Goal: Task Accomplishment & Management: Manage account settings

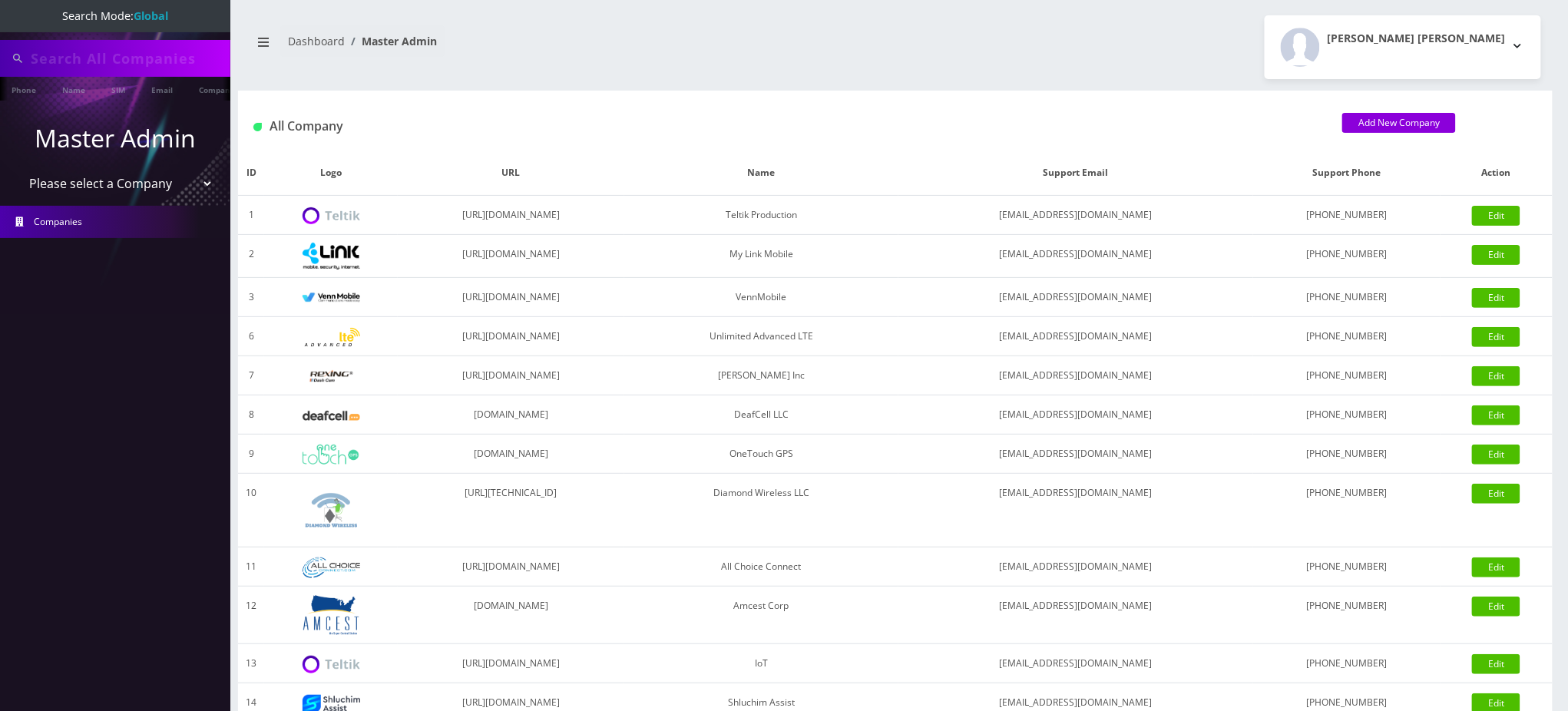
click at [139, 57] on input "text" at bounding box center [128, 58] width 196 height 30
type input "9297453395"
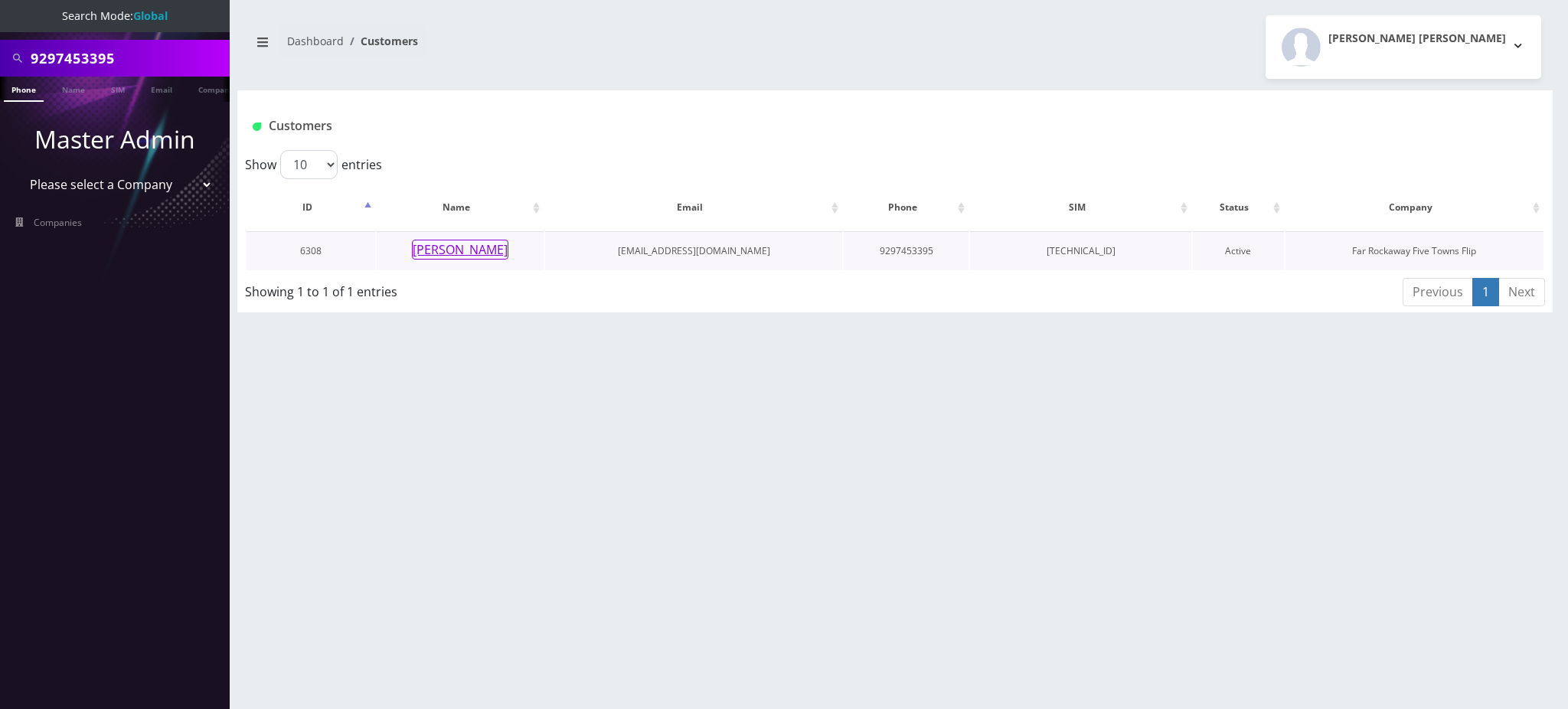
click at [483, 245] on button "[PERSON_NAME]" at bounding box center [460, 249] width 96 height 20
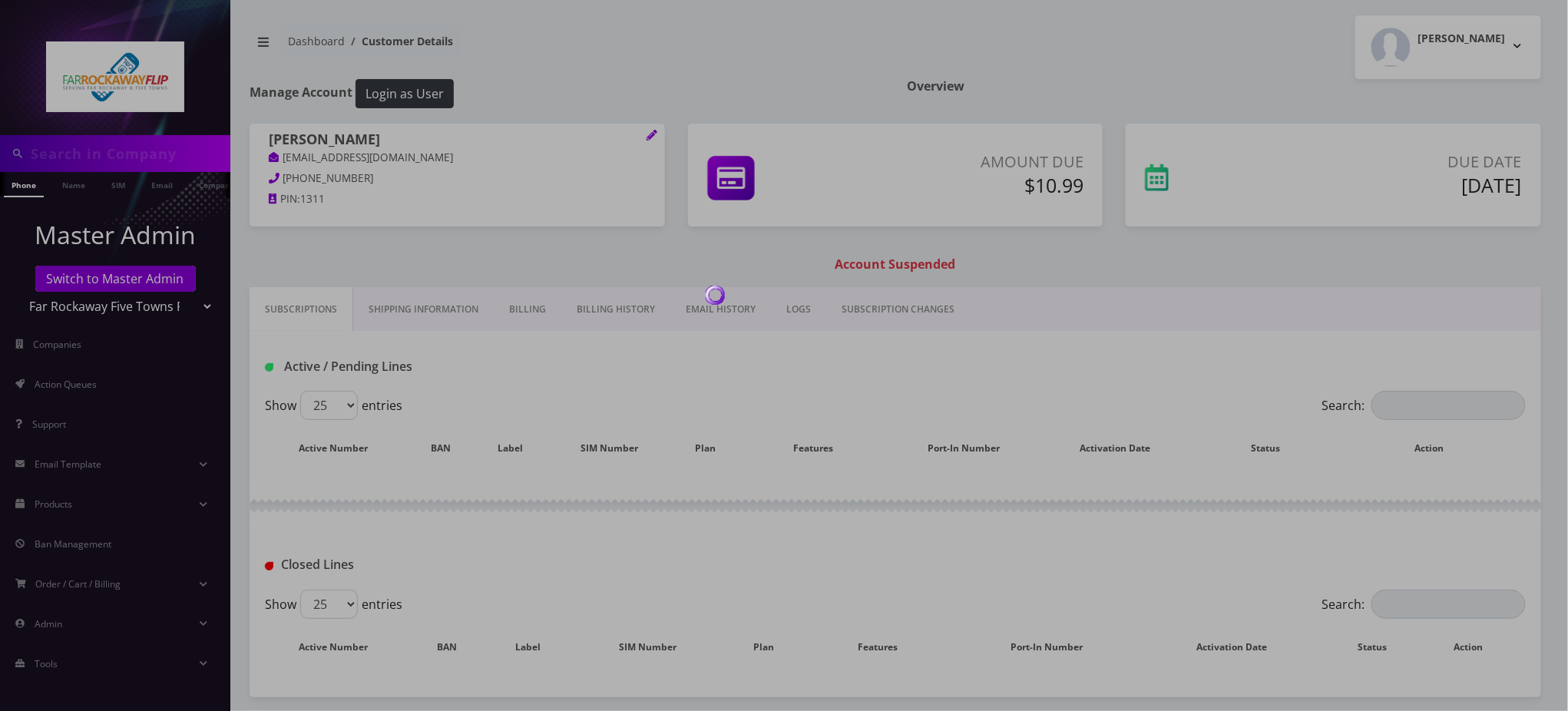
type input "9297453395"
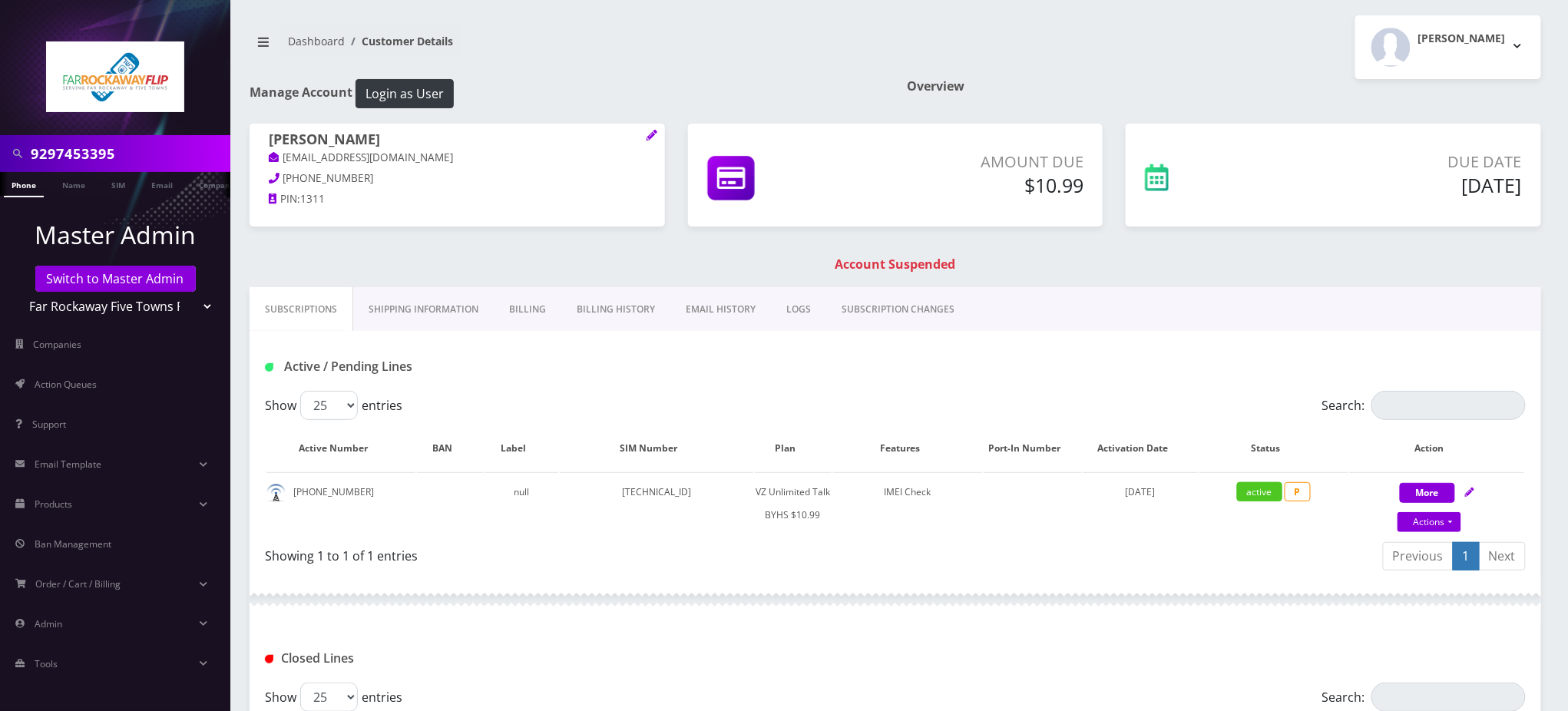
click at [542, 311] on link "Billing" at bounding box center [528, 309] width 68 height 44
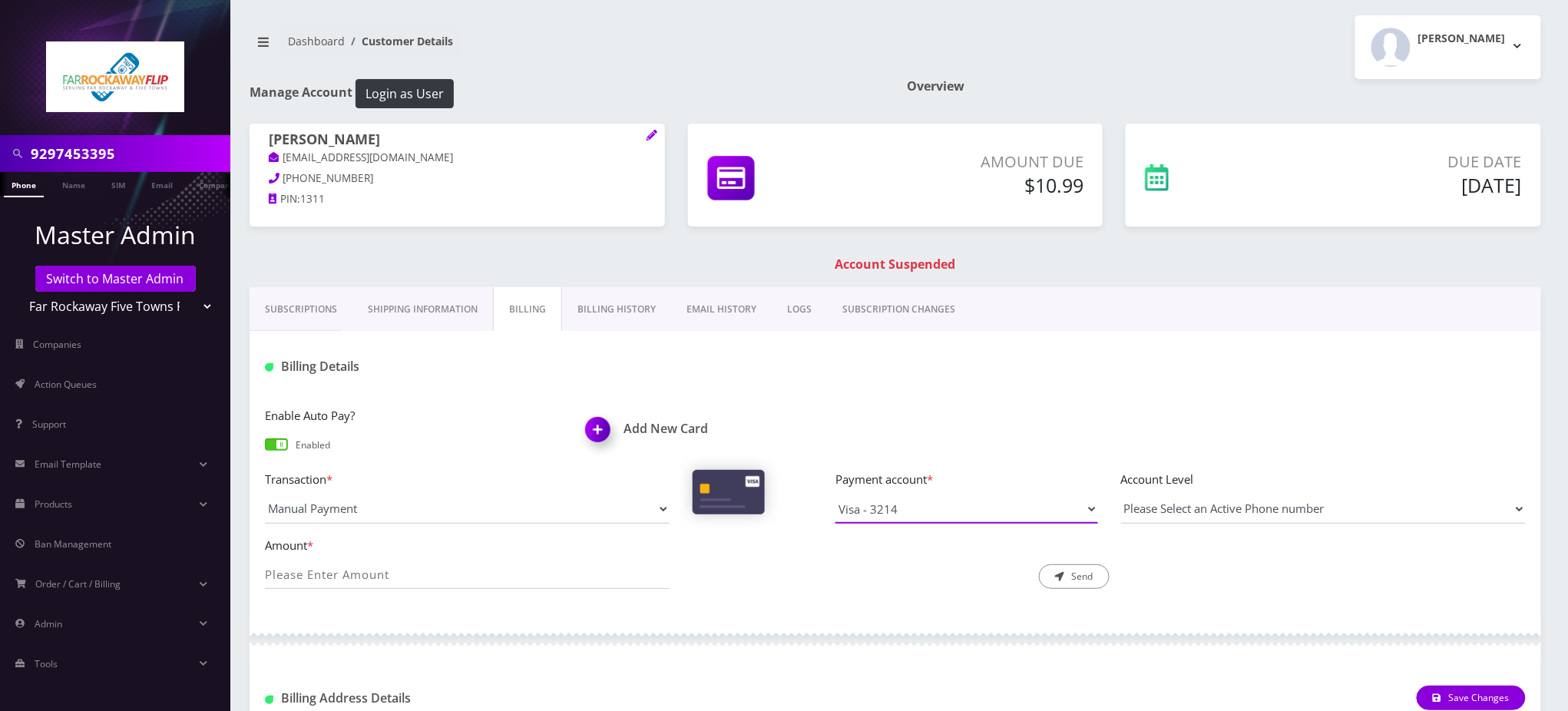
click at [907, 507] on select "Visa - 3214" at bounding box center [967, 509] width 263 height 30
click at [859, 398] on div "Enable Auto Pay? Enabled Add New Card Transaction * Manual Payment Custom Charg…" at bounding box center [895, 503] width 1292 height 225
click at [398, 575] on input "Amount *" at bounding box center [467, 574] width 405 height 30
type input "10.99"
drag, startPoint x: 361, startPoint y: 135, endPoint x: 266, endPoint y: 144, distance: 95.4
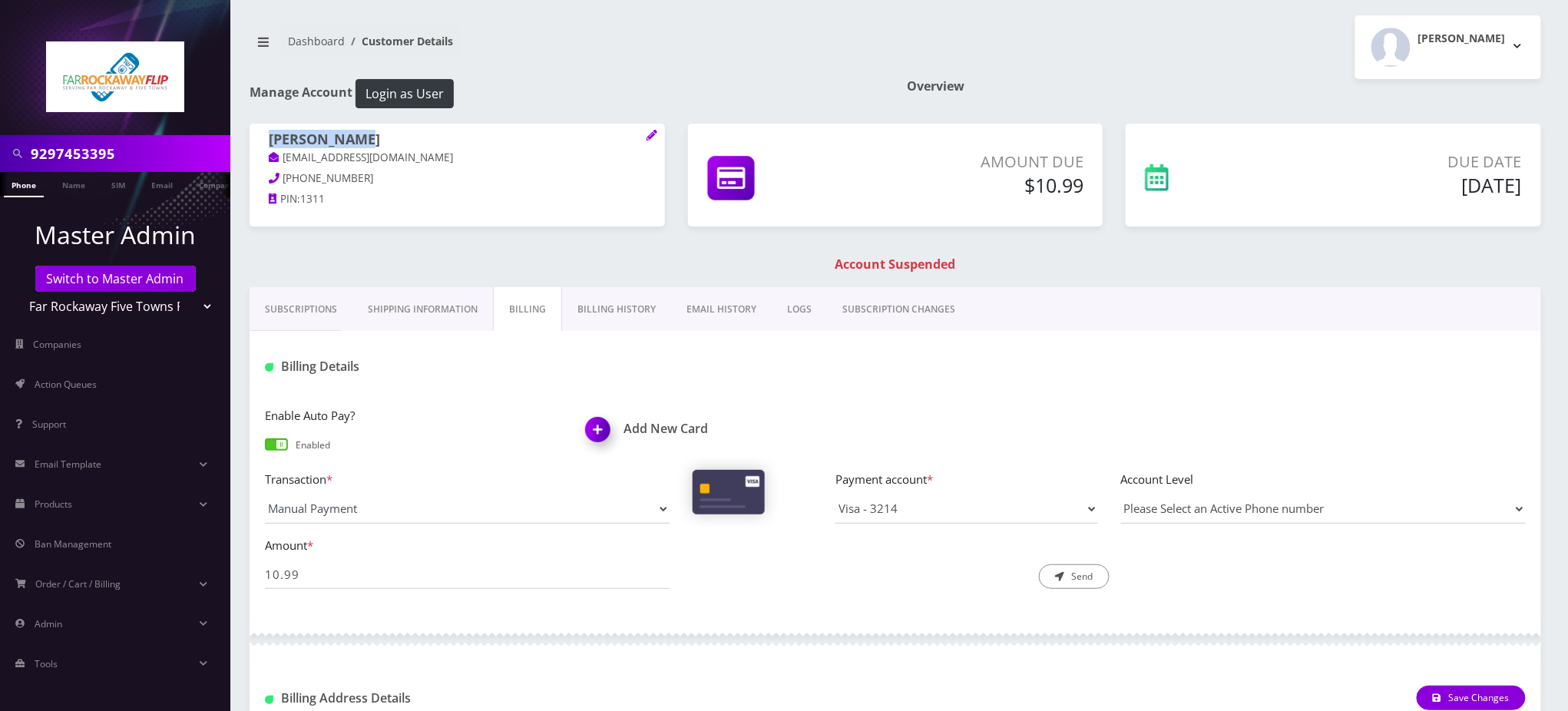
click at [266, 144] on div "naomi fastag tlieberma+048574654@gmail.com 718-676-4624 PIN: 1311" at bounding box center [458, 171] width 416 height 96
copy h1 "[PERSON_NAME]"
click at [669, 415] on div "Add New Card" at bounding box center [734, 432] width 321 height 51
click at [669, 427] on h1 "Add New Card" at bounding box center [734, 429] width 298 height 15
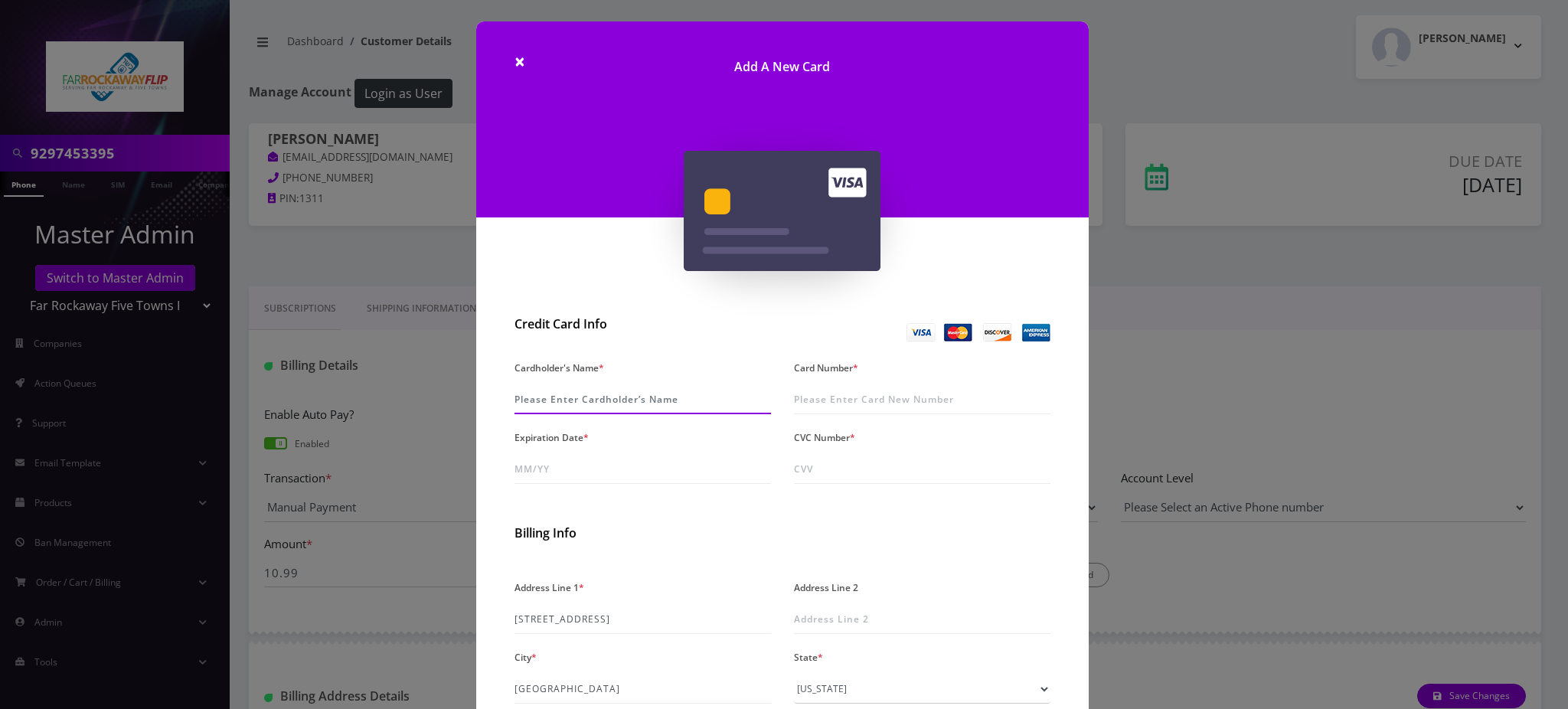
click at [598, 398] on input "Cardholder's Name *" at bounding box center [643, 400] width 257 height 30
paste input "[PERSON_NAME]"
type input "[PERSON_NAME]"
click at [830, 389] on input "Card Number *" at bounding box center [922, 400] width 257 height 30
type input "4400 6669 6624 0562"
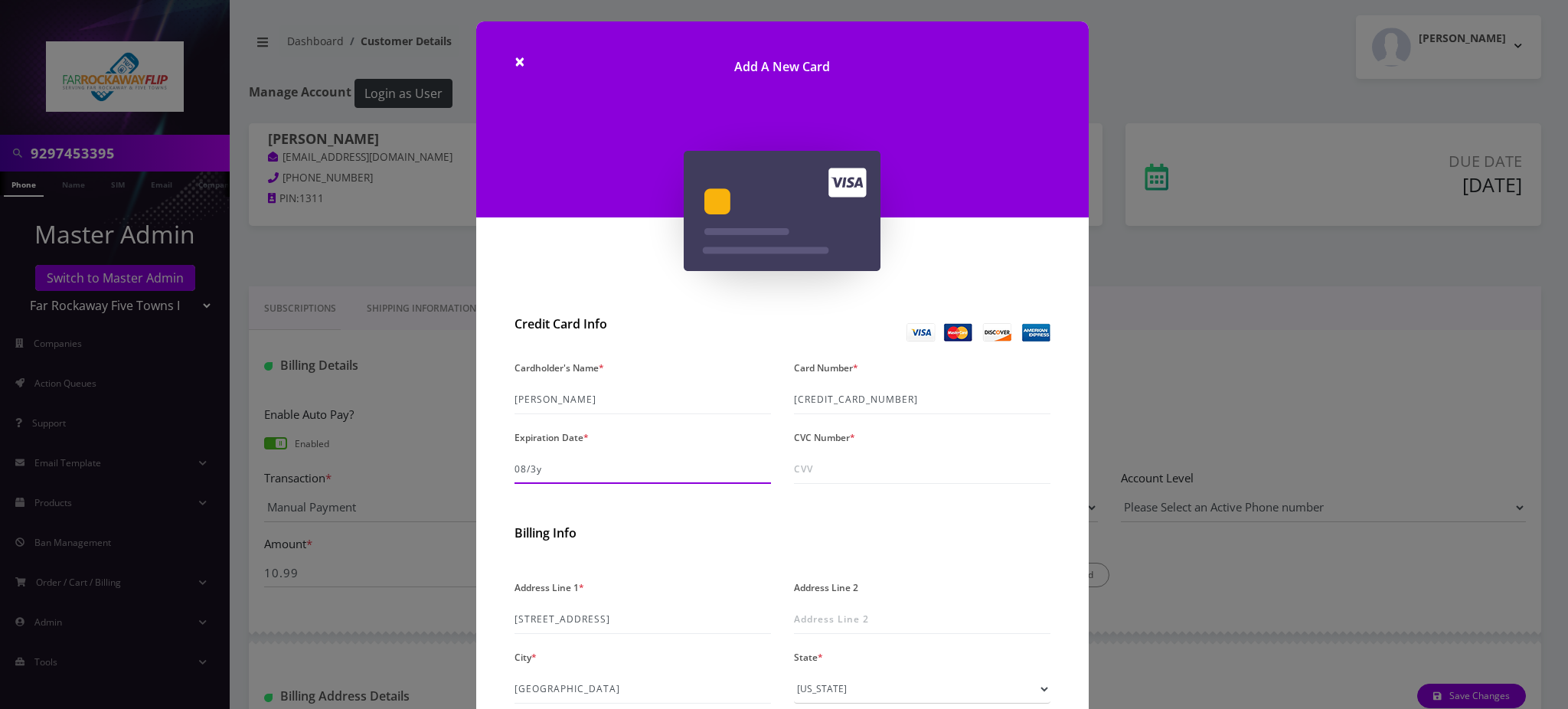
type input "08/30"
type input "850"
click at [527, 393] on input "naomi fastag" at bounding box center [643, 400] width 257 height 30
click at [530, 393] on input "naomi fastag" at bounding box center [643, 400] width 257 height 30
click at [518, 408] on input "naomi fastag" at bounding box center [643, 400] width 257 height 30
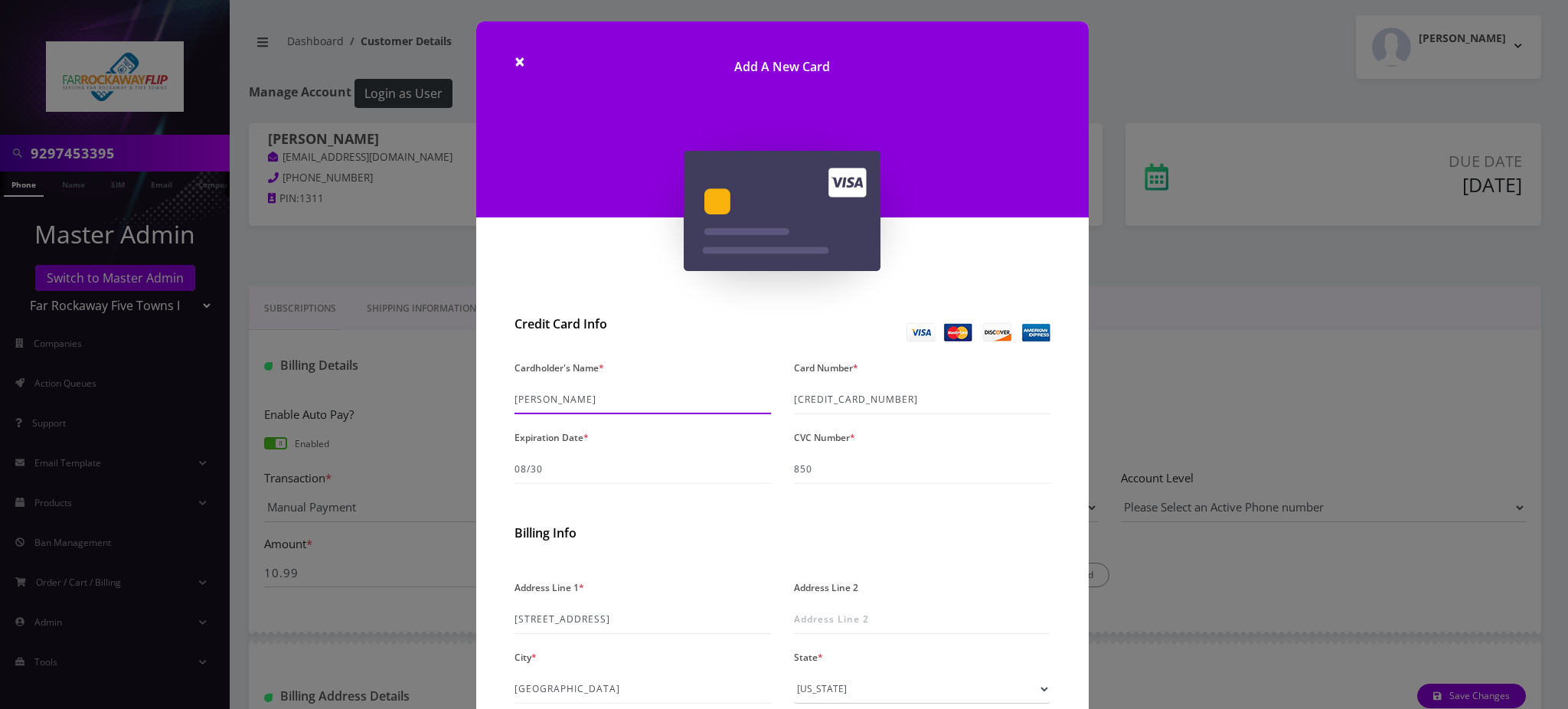
click at [519, 405] on input "naomi fastag" at bounding box center [643, 400] width 257 height 30
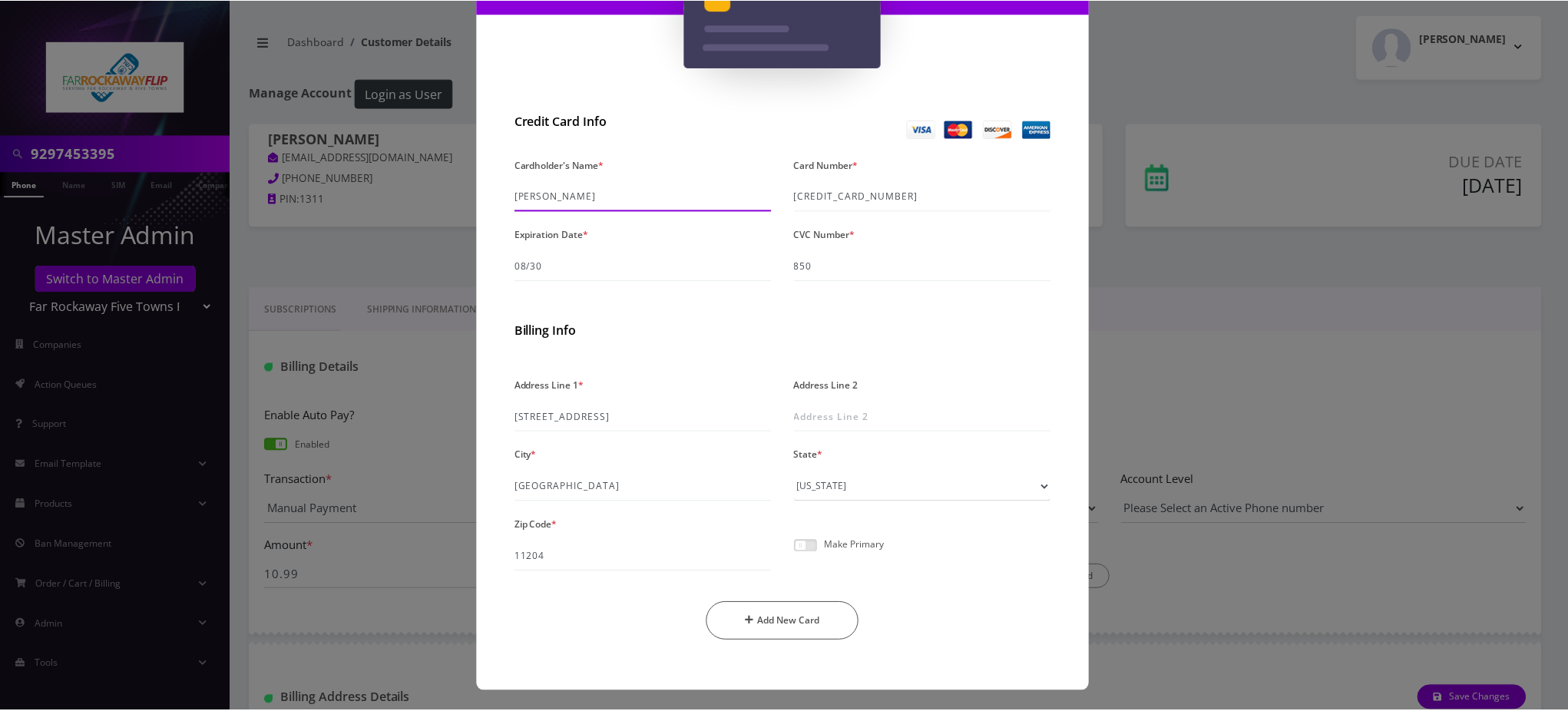
scroll to position [205, 0]
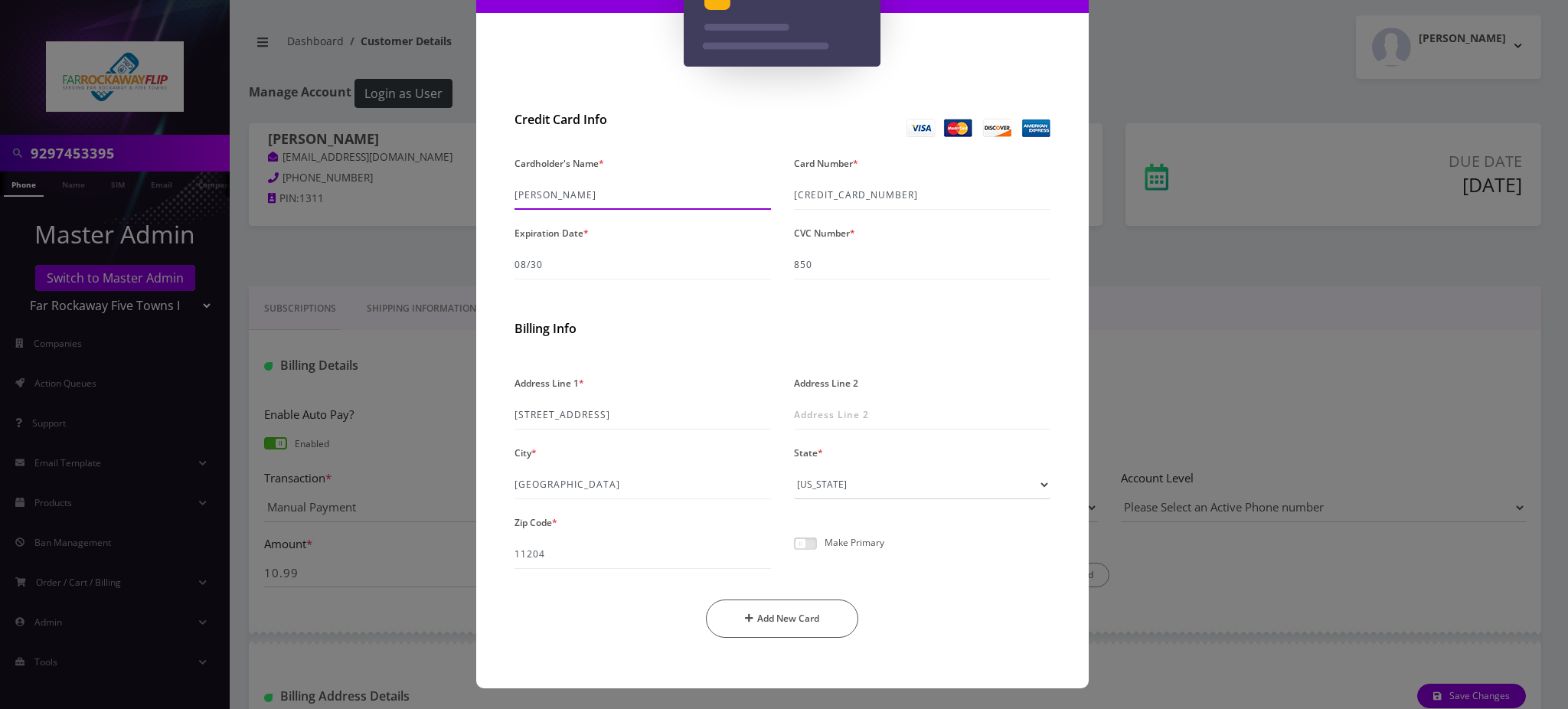
type input "roiza shani fastag"
click at [806, 542] on span at bounding box center [805, 544] width 23 height 12
click at [794, 552] on input "checkbox" at bounding box center [794, 552] width 0 height 0
click at [798, 614] on button "Add New Card" at bounding box center [782, 619] width 153 height 38
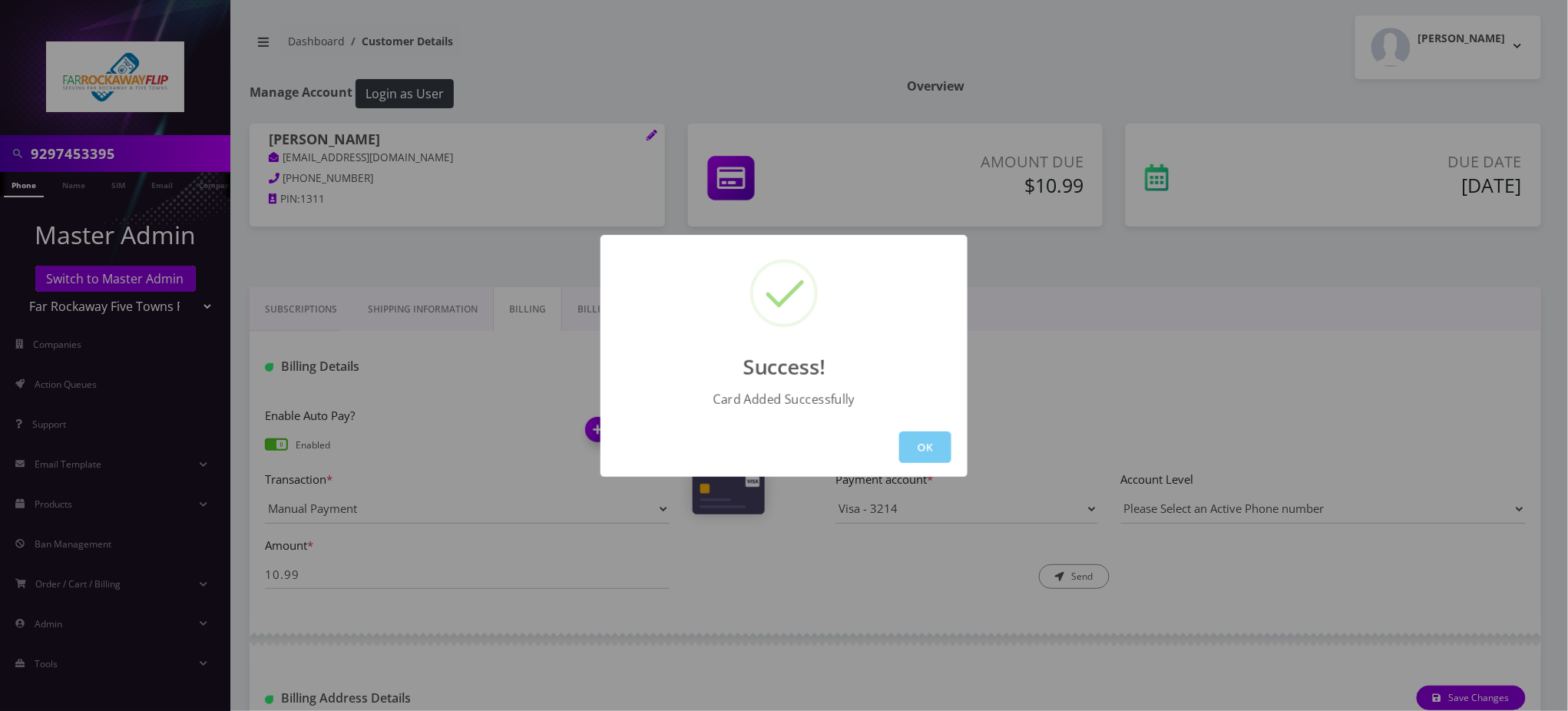
click at [935, 446] on button "OK" at bounding box center [926, 447] width 52 height 31
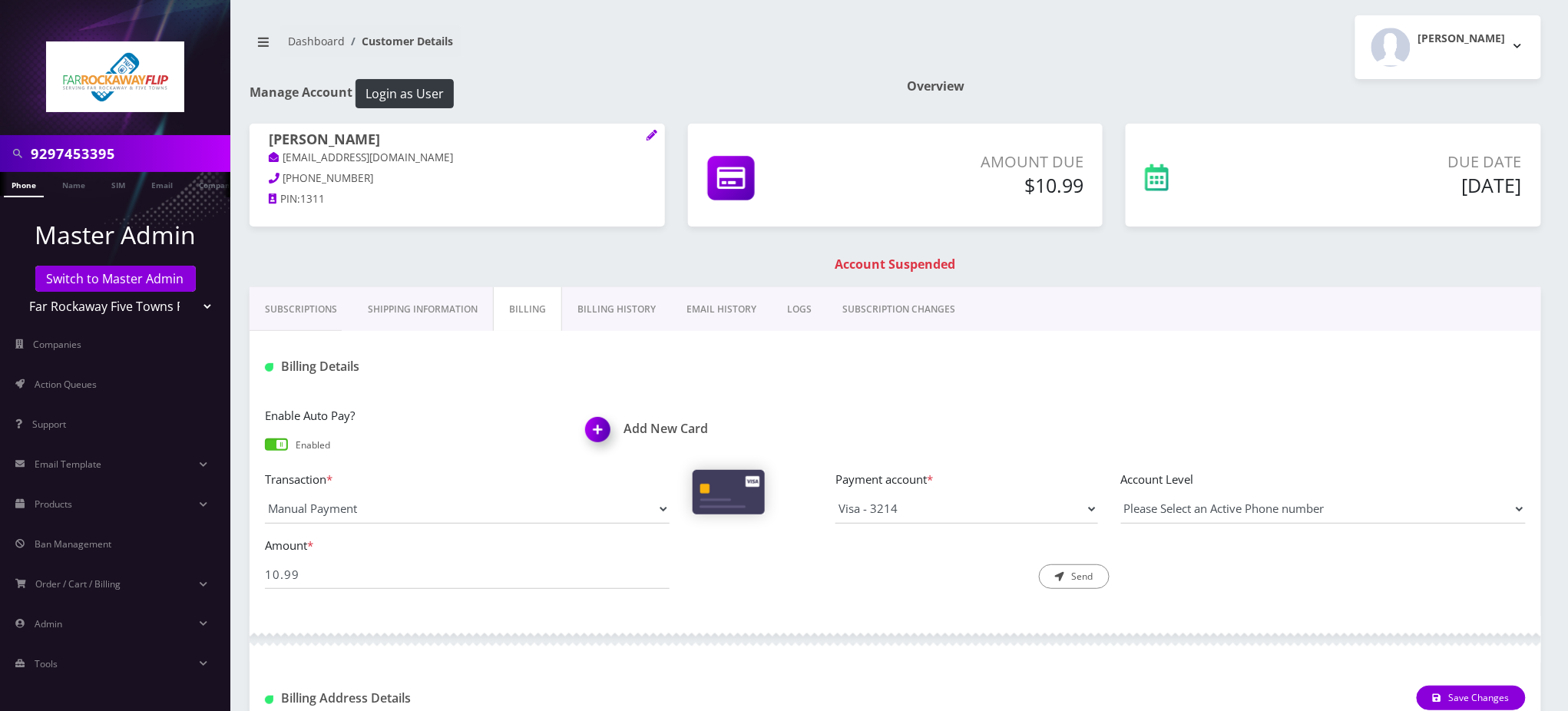
click at [1073, 258] on h1 "Account Suspended" at bounding box center [895, 265] width 1284 height 15
click at [17, 186] on link "Phone" at bounding box center [23, 184] width 40 height 25
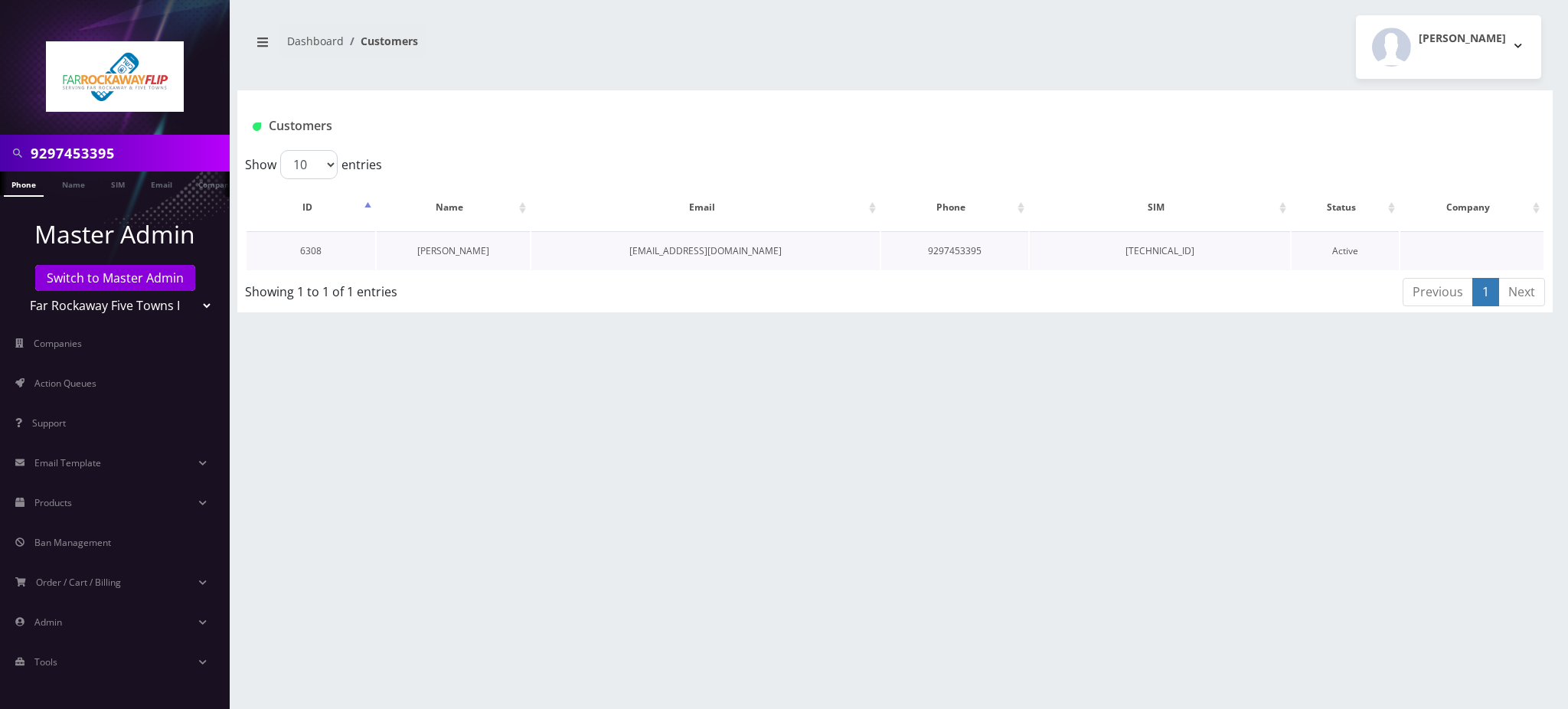
click at [466, 250] on link "[PERSON_NAME]" at bounding box center [453, 251] width 72 height 13
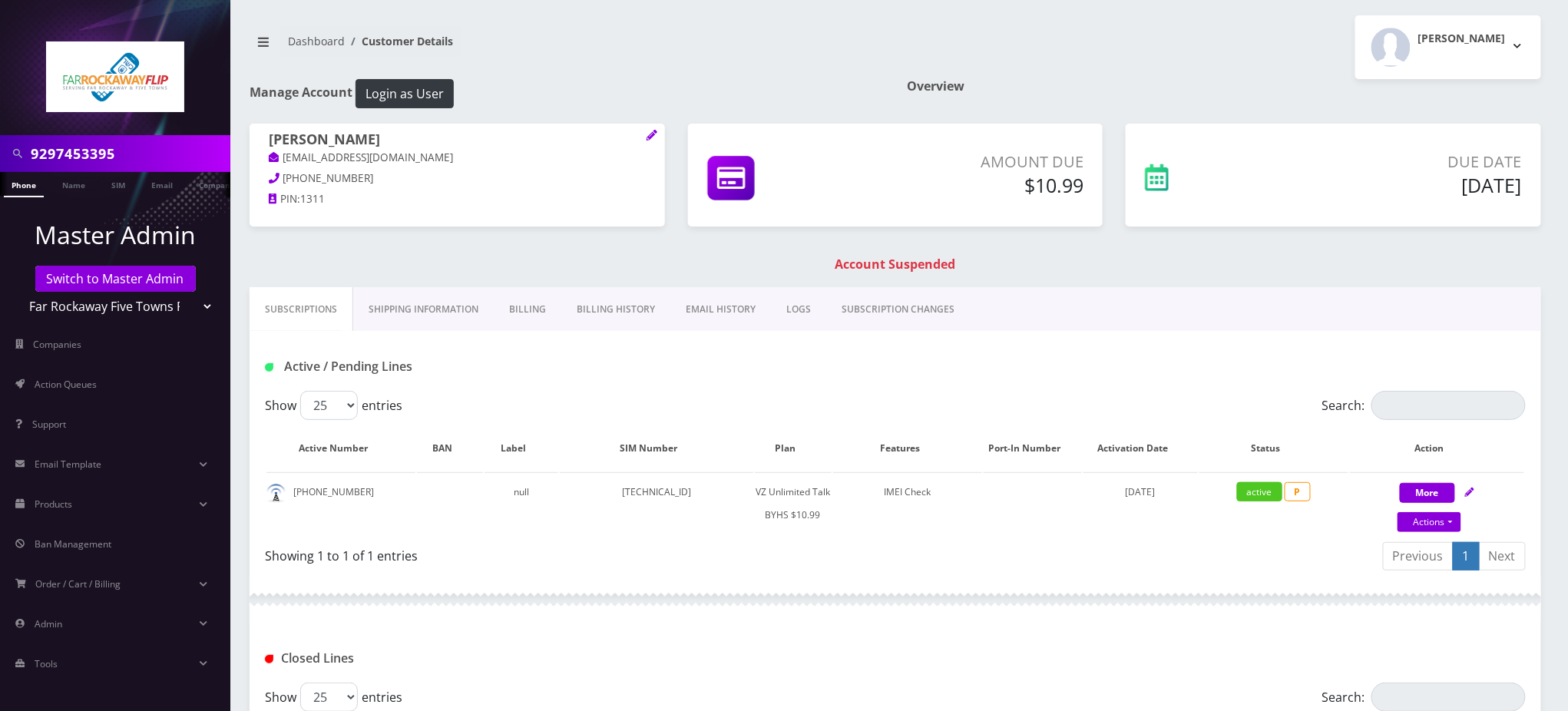
click at [520, 306] on link "Billing" at bounding box center [528, 309] width 68 height 44
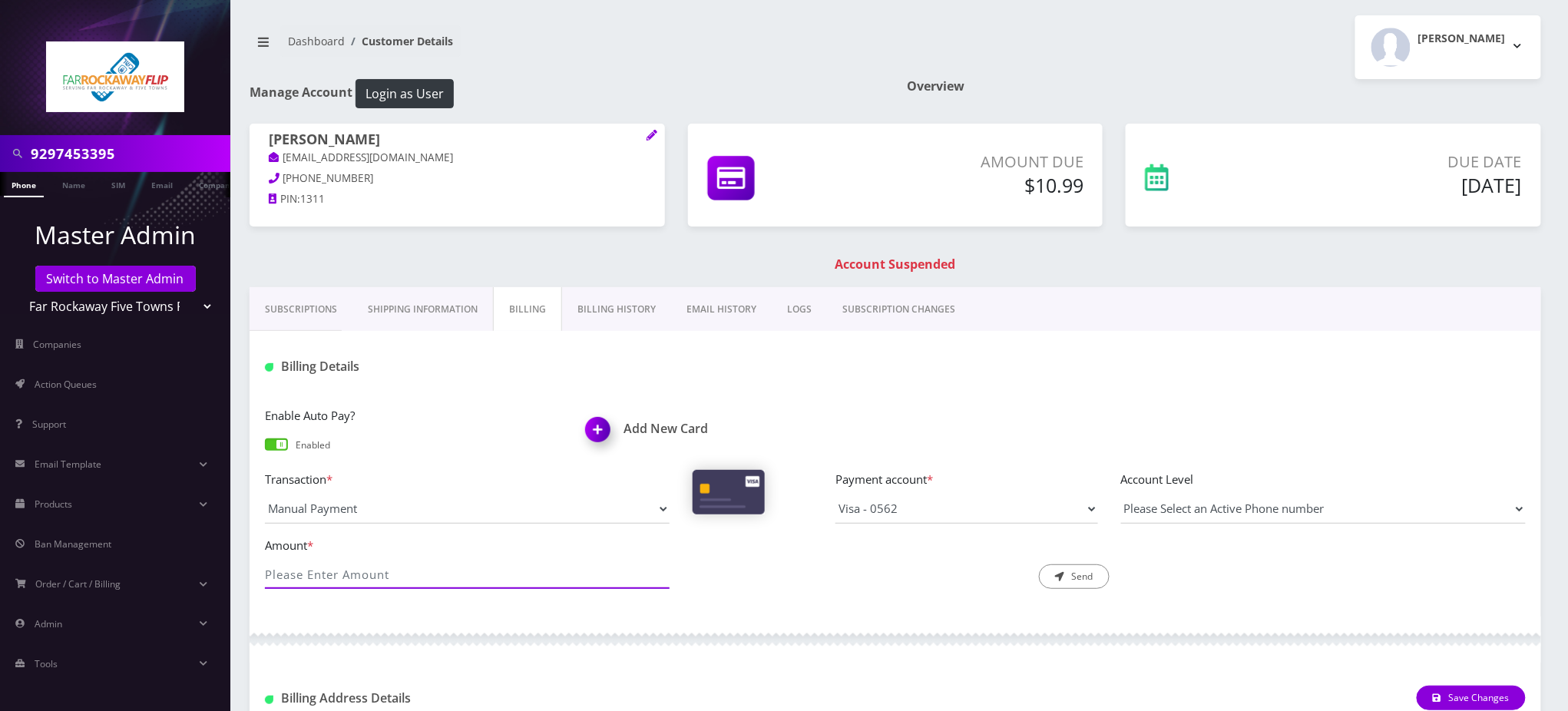
click at [367, 569] on input "Amount *" at bounding box center [467, 574] width 405 height 30
type input "10.99"
click at [1079, 578] on button "Send" at bounding box center [1074, 577] width 70 height 24
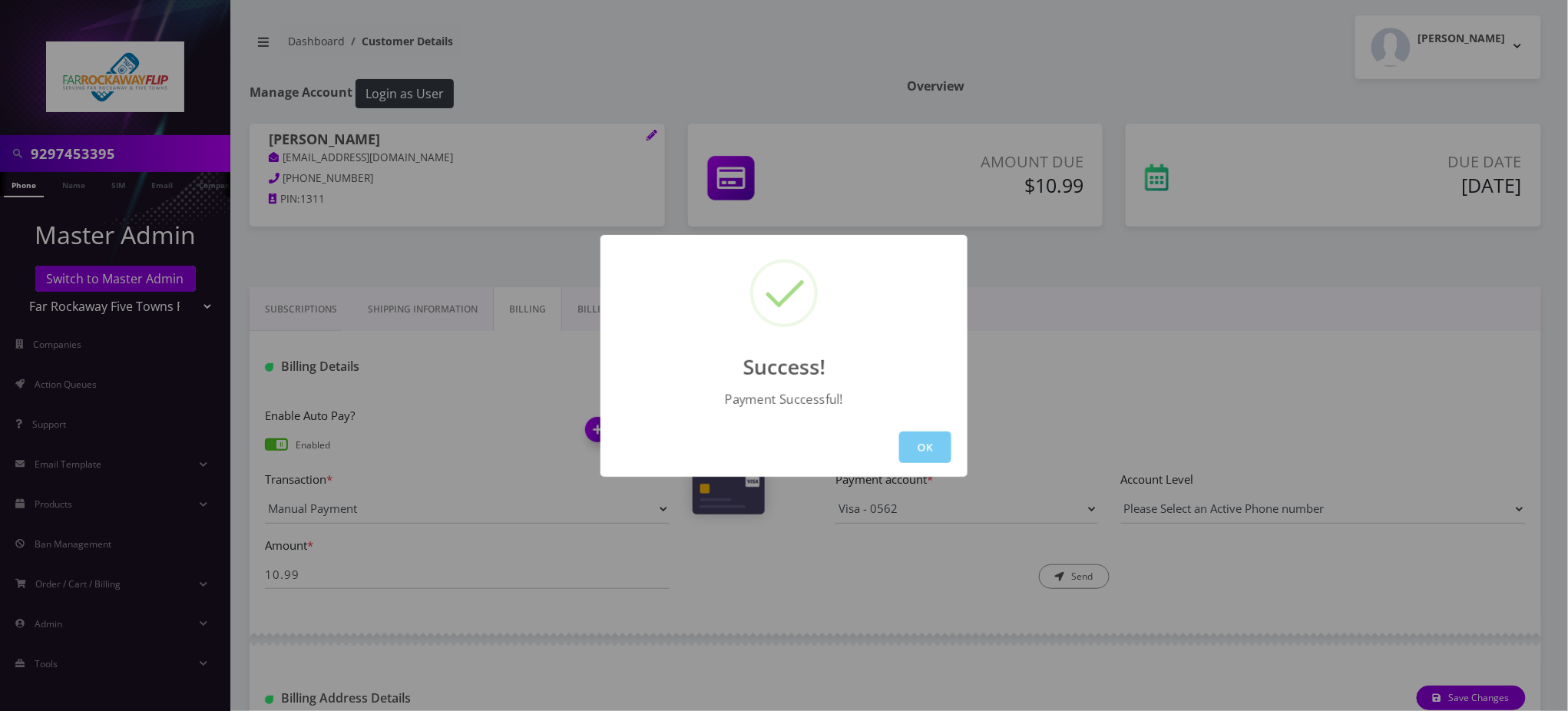
click at [940, 437] on button "OK" at bounding box center [926, 447] width 52 height 31
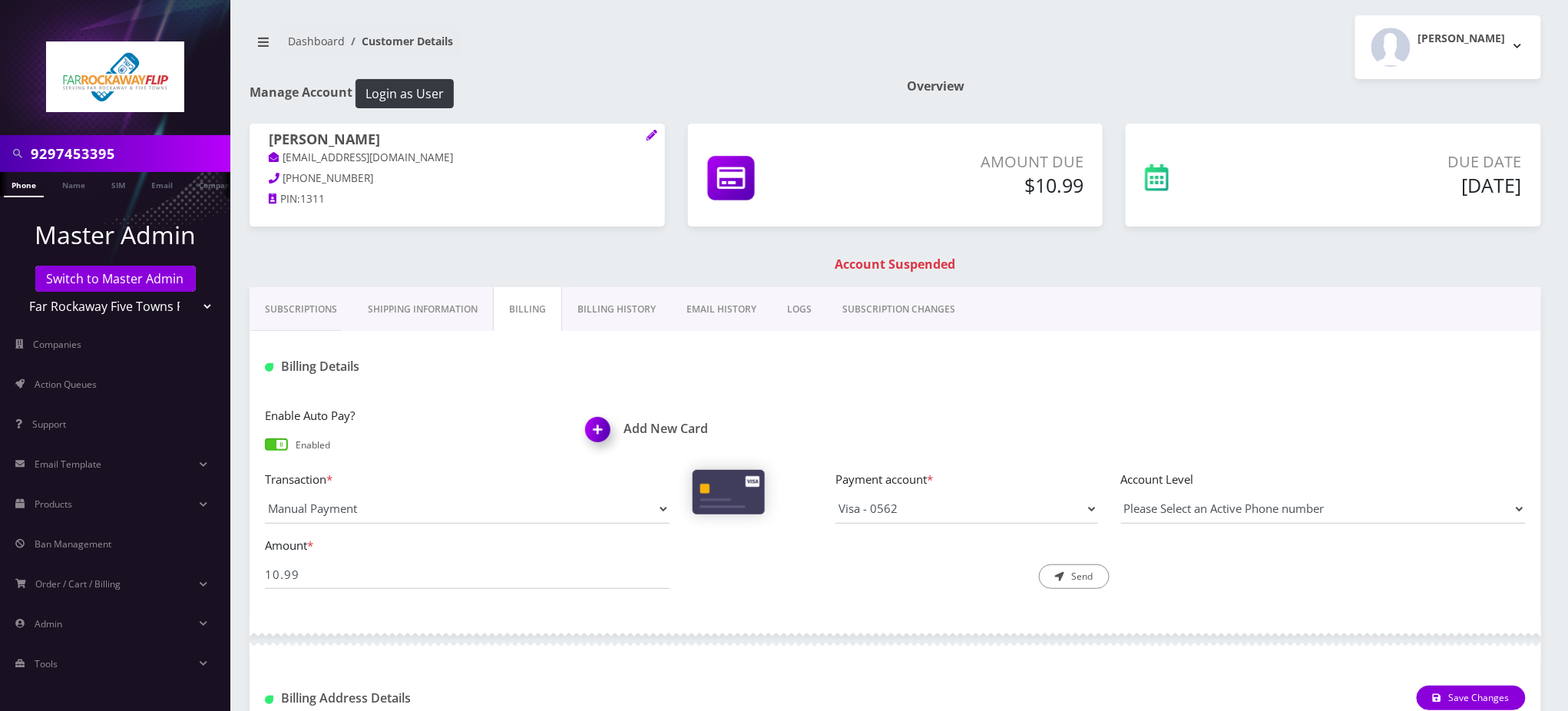
click at [25, 184] on link "Phone" at bounding box center [23, 184] width 40 height 25
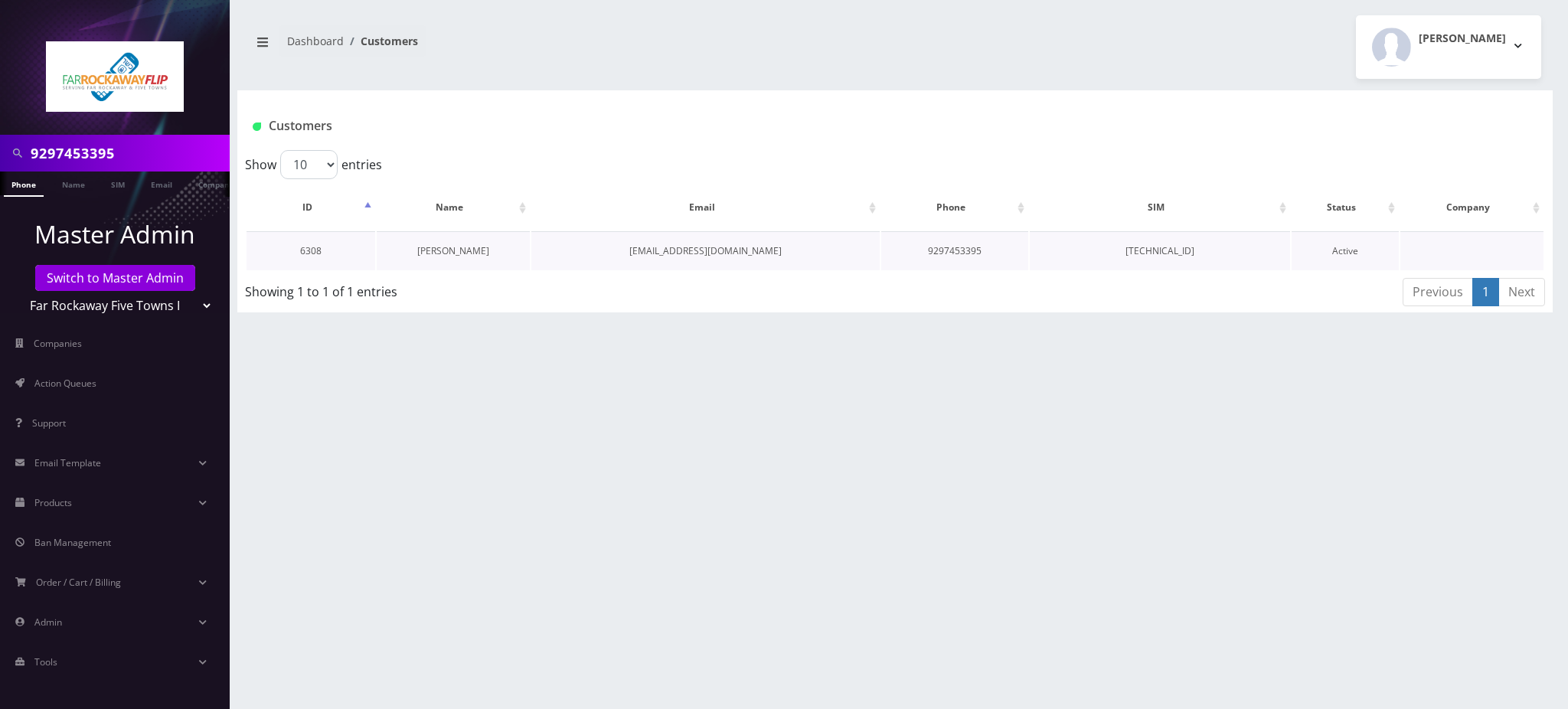
click at [444, 252] on link "[PERSON_NAME]" at bounding box center [453, 251] width 72 height 13
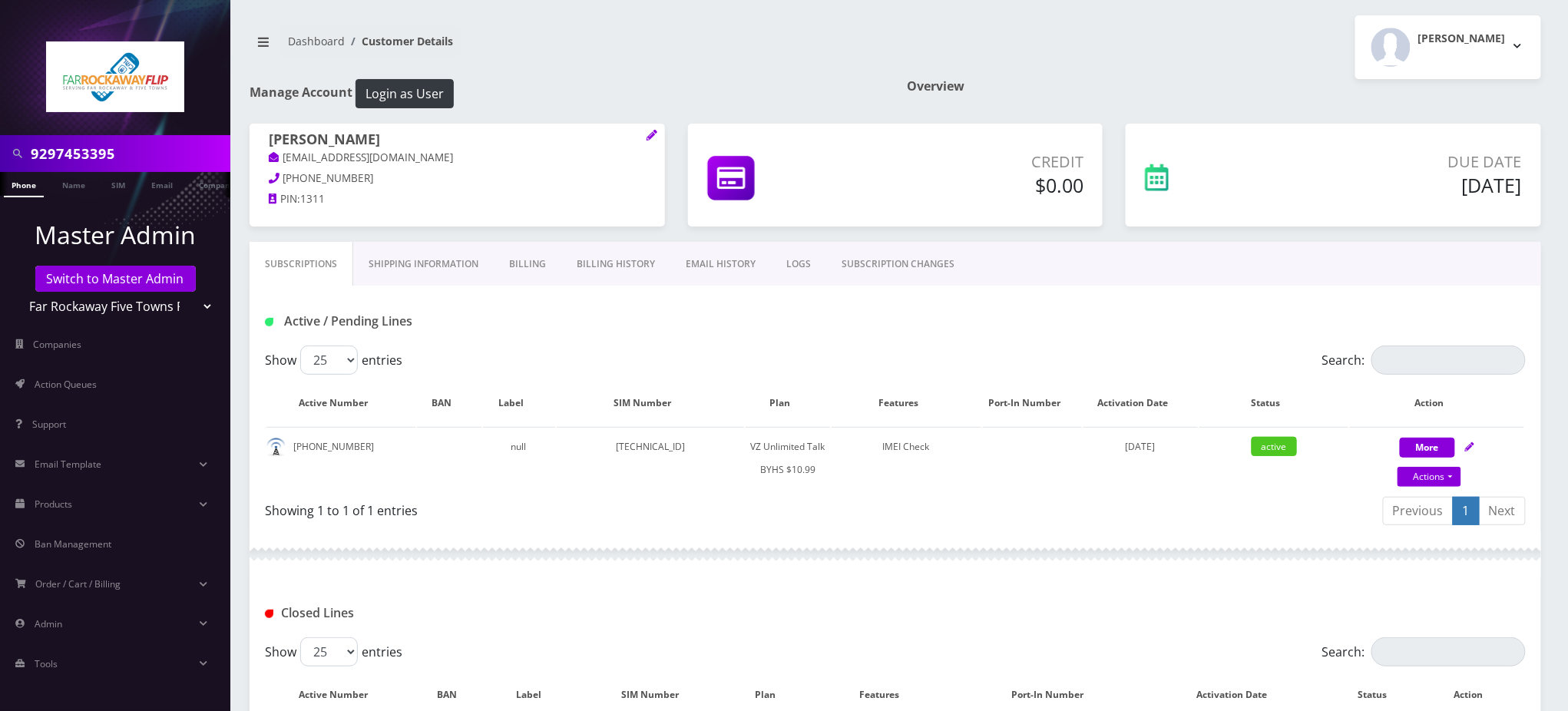
click at [52, 140] on input "9297453395" at bounding box center [128, 154] width 196 height 30
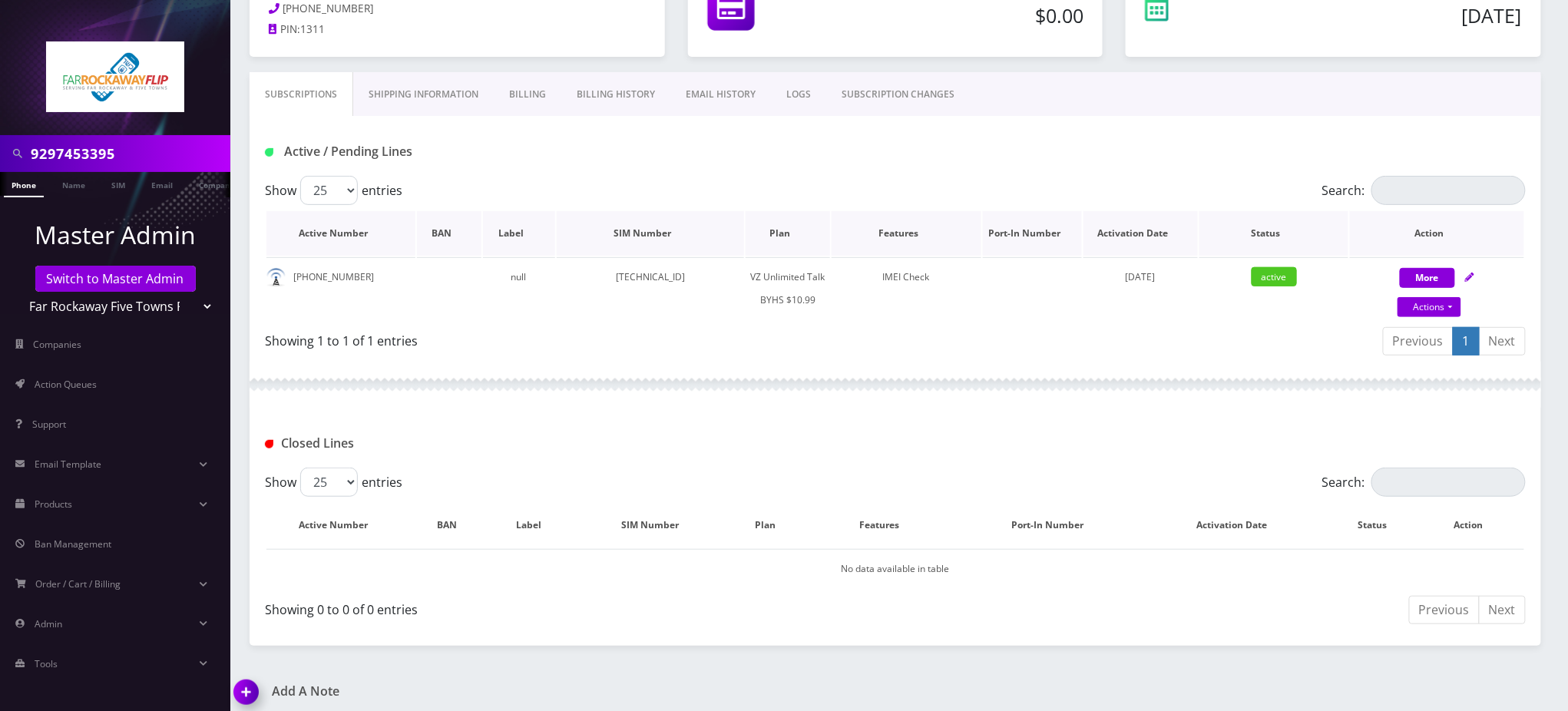
scroll to position [301, 0]
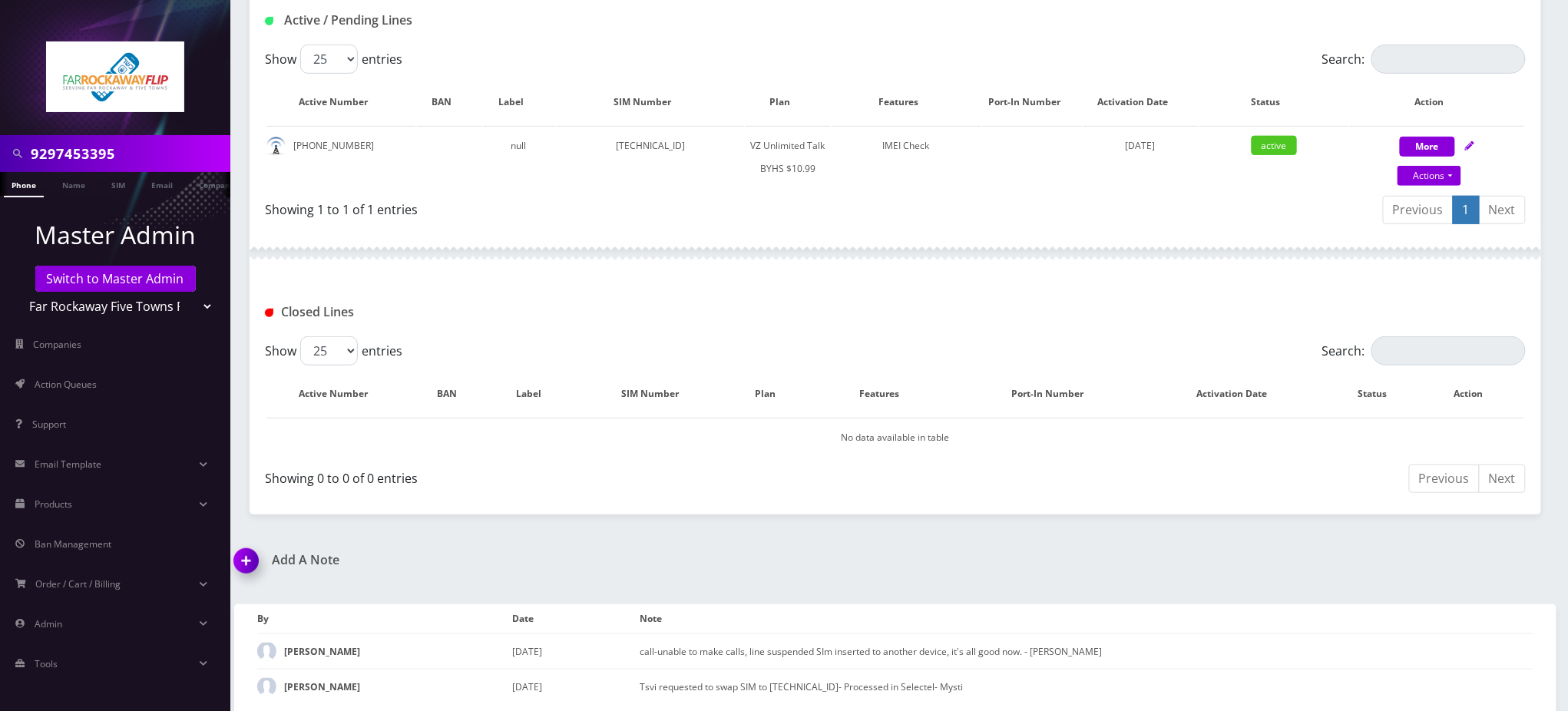
click at [251, 557] on img at bounding box center [249, 567] width 45 height 45
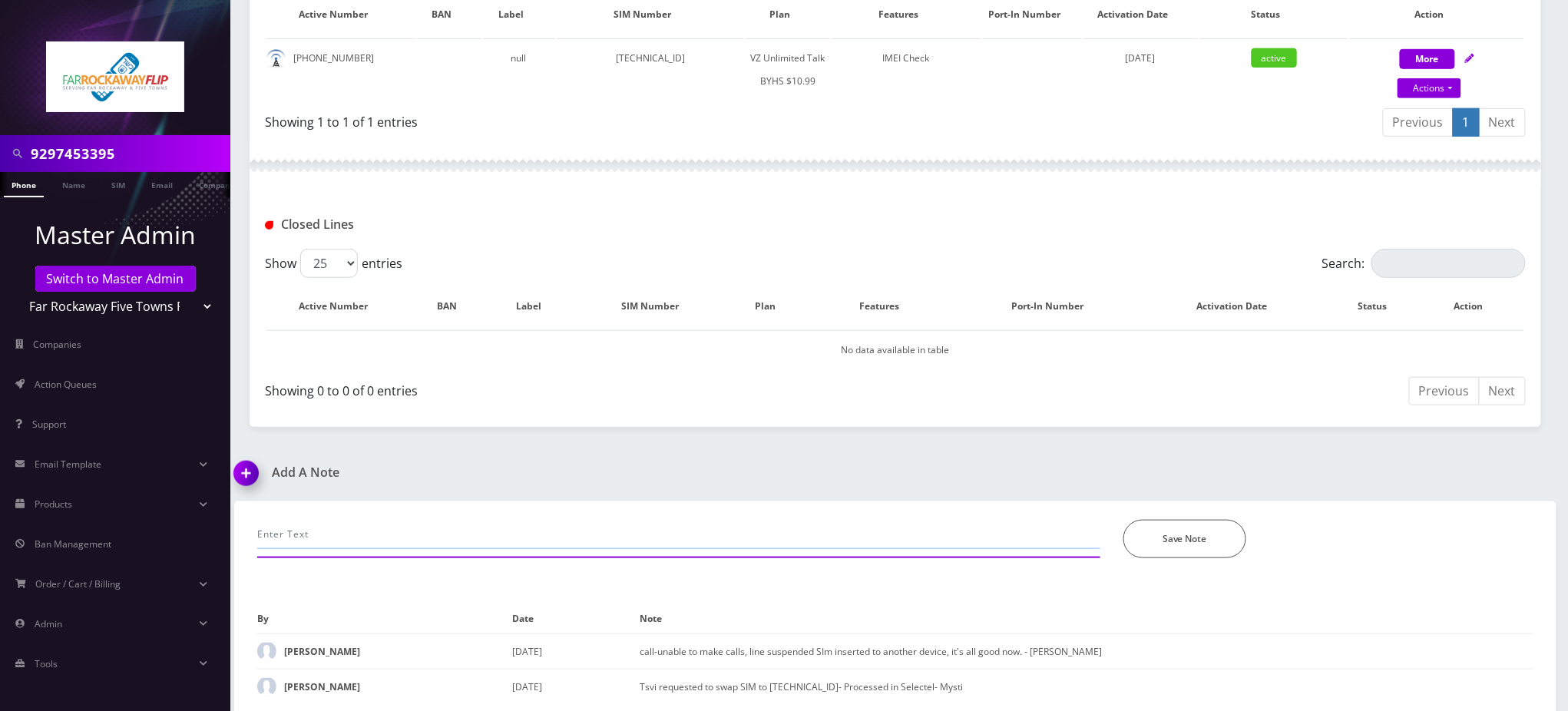
click at [372, 538] on input "text" at bounding box center [679, 535] width 843 height 30
paste input "Purchase Service Plan successfull, TT 4G Monthly Unlimited Voice Plan PIN 47835…"
type input "Purchase Service Plan successfull, TT 4G Monthly Unlimited Voice Plan PIN 47835…"
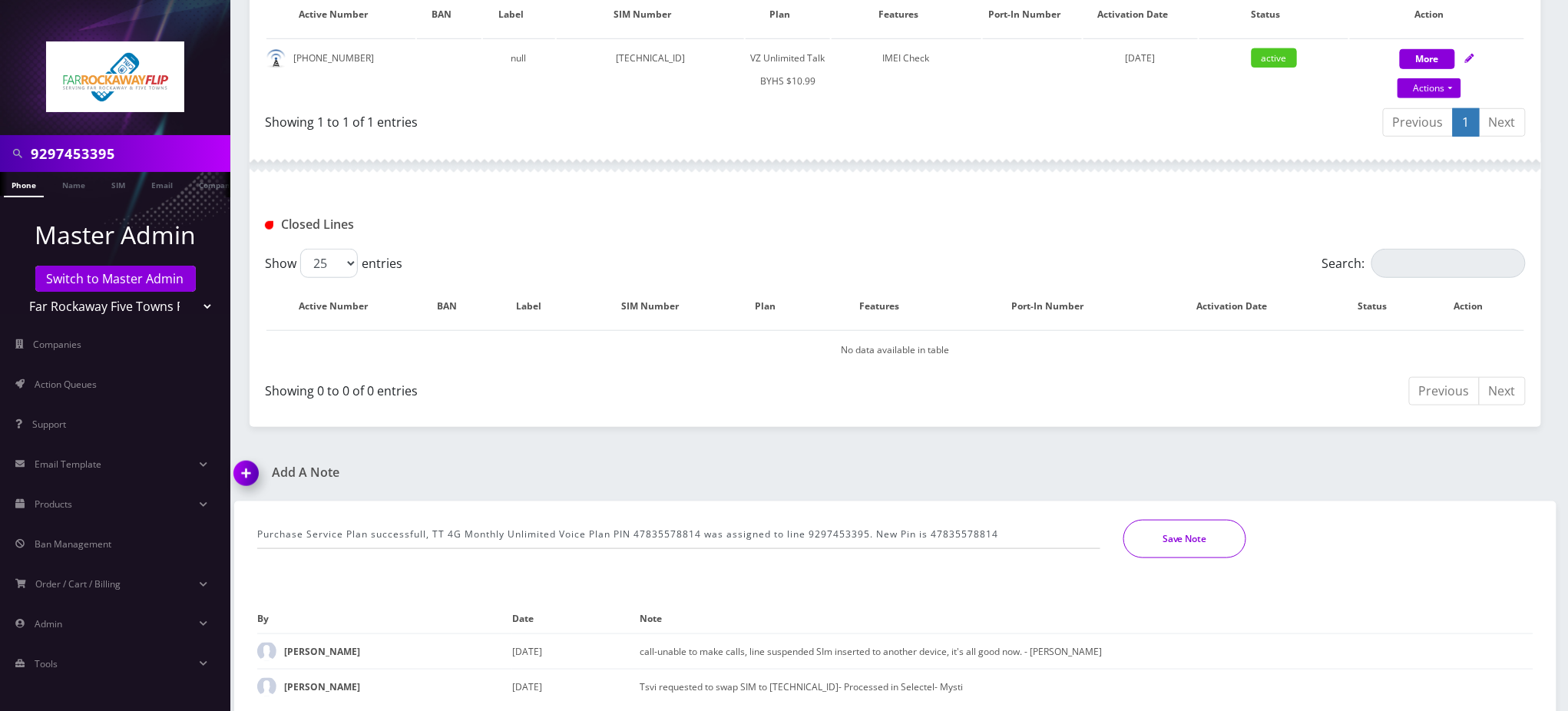
click at [1214, 530] on button "Save Note" at bounding box center [1184, 540] width 123 height 38
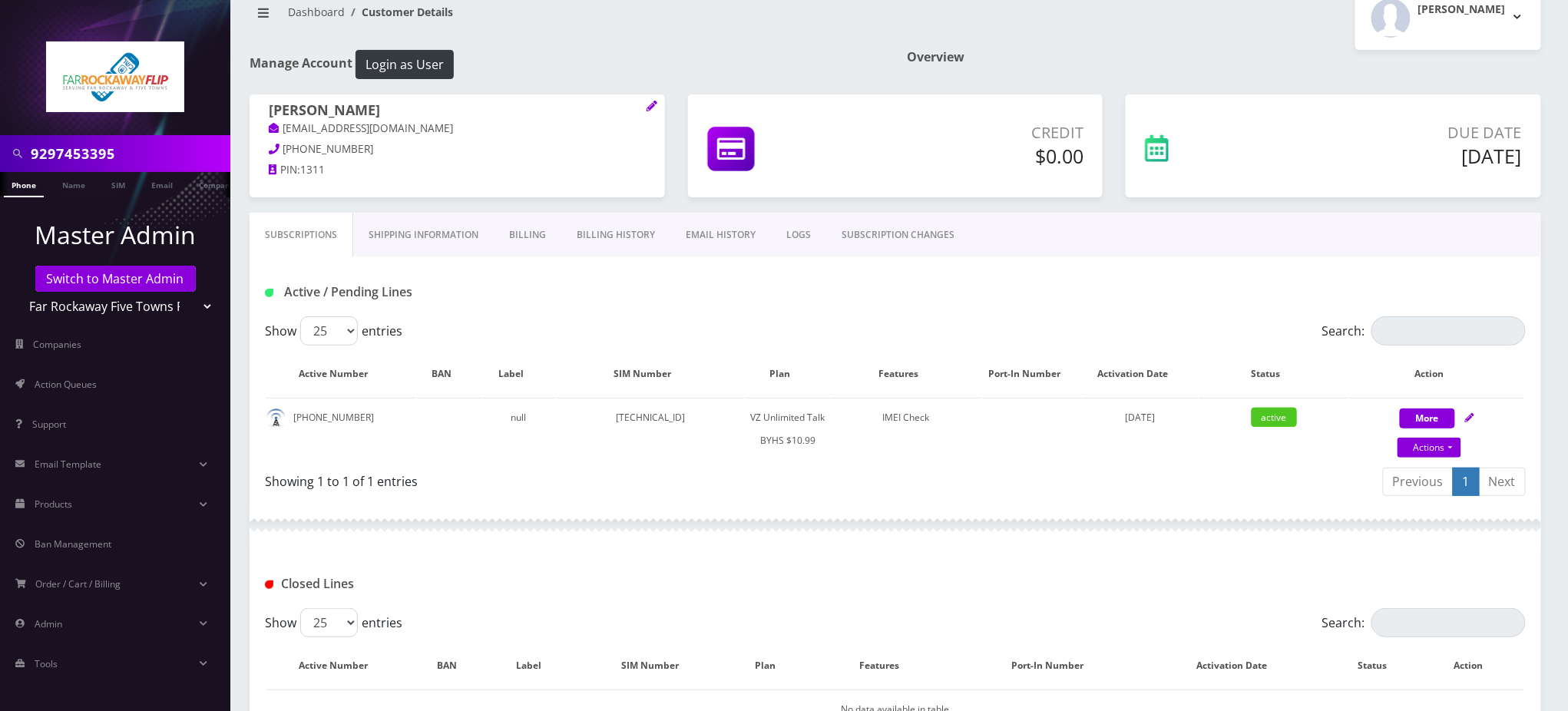
scroll to position [0, 0]
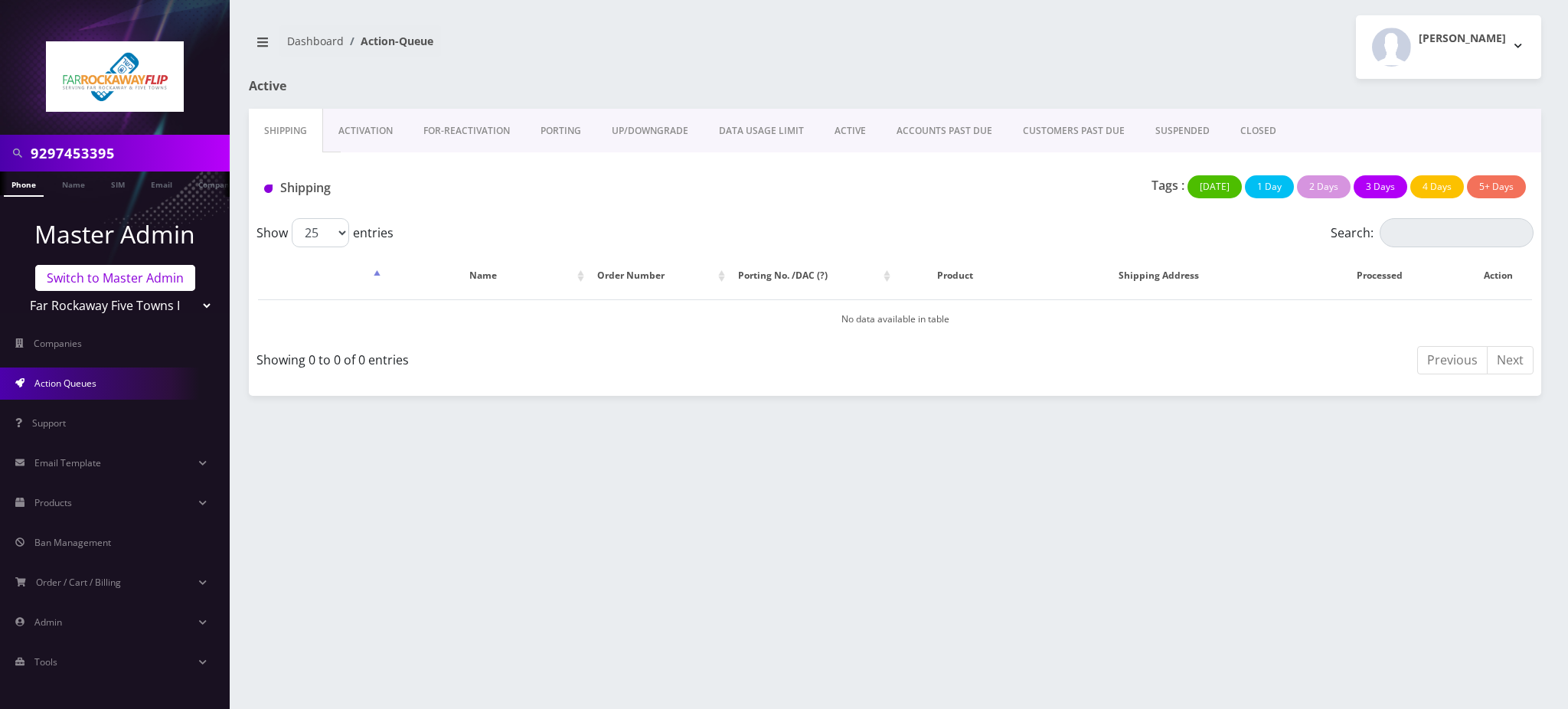
click at [139, 275] on link "Switch to Master Admin" at bounding box center [115, 278] width 160 height 26
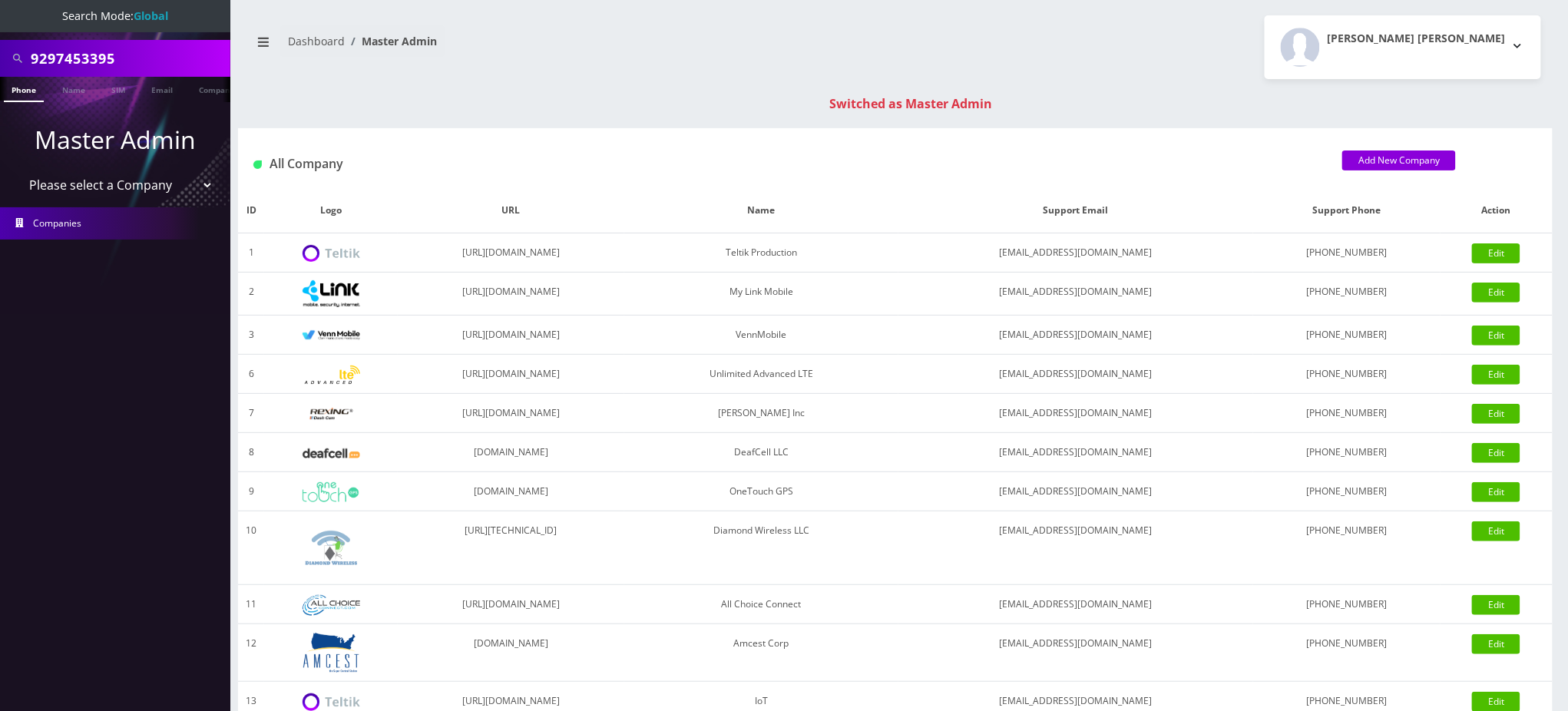
drag, startPoint x: 130, startPoint y: 65, endPoint x: 0, endPoint y: 107, distance: 136.6
click at [0, 103] on nav "Search Mode: Global 9297453395 Phone Name SIM Email Company Customer Master Adm…" at bounding box center [115, 355] width 231 height 711
paste input "1"
click at [37, 59] on input "19297453395" at bounding box center [128, 58] width 196 height 30
type input "9297453395"
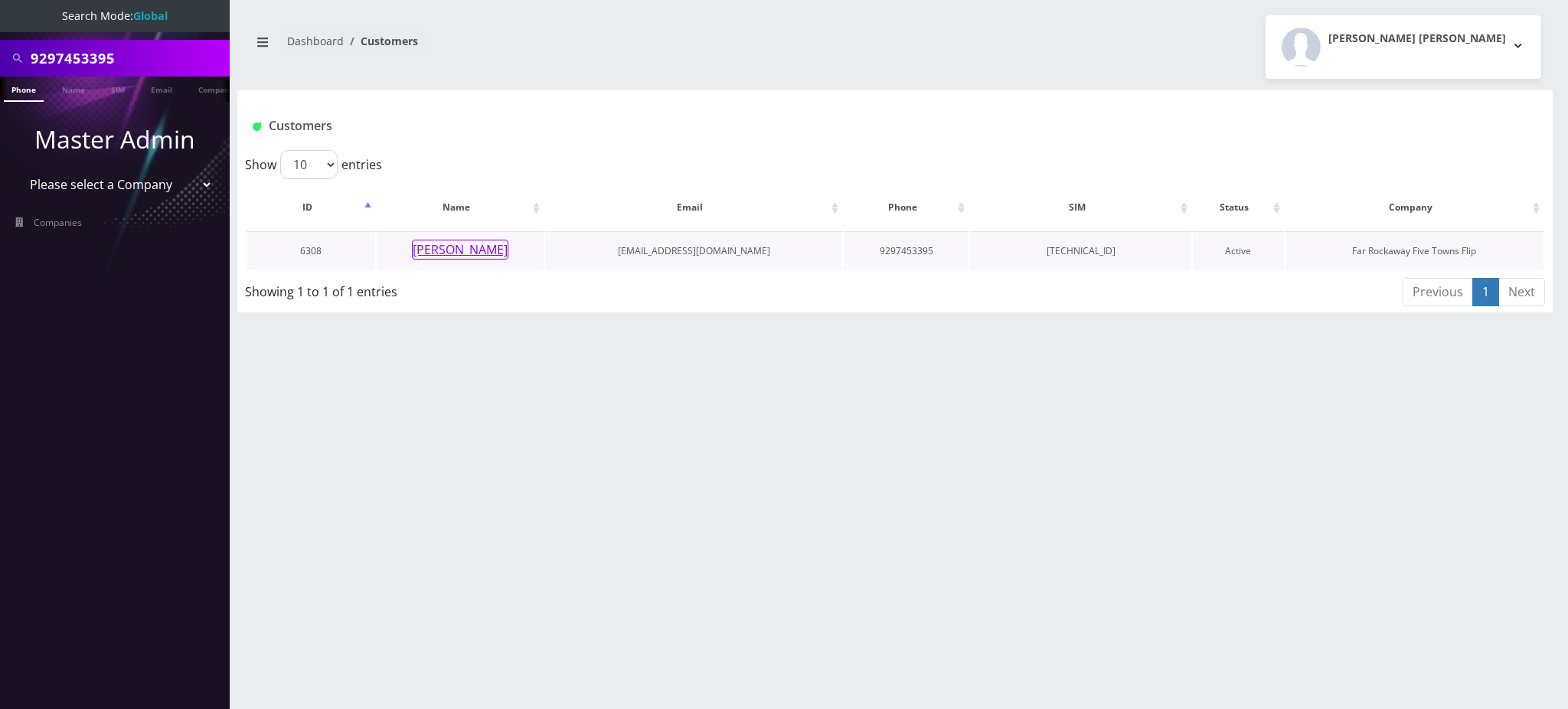
click at [472, 252] on button "naomi fastag" at bounding box center [460, 249] width 96 height 20
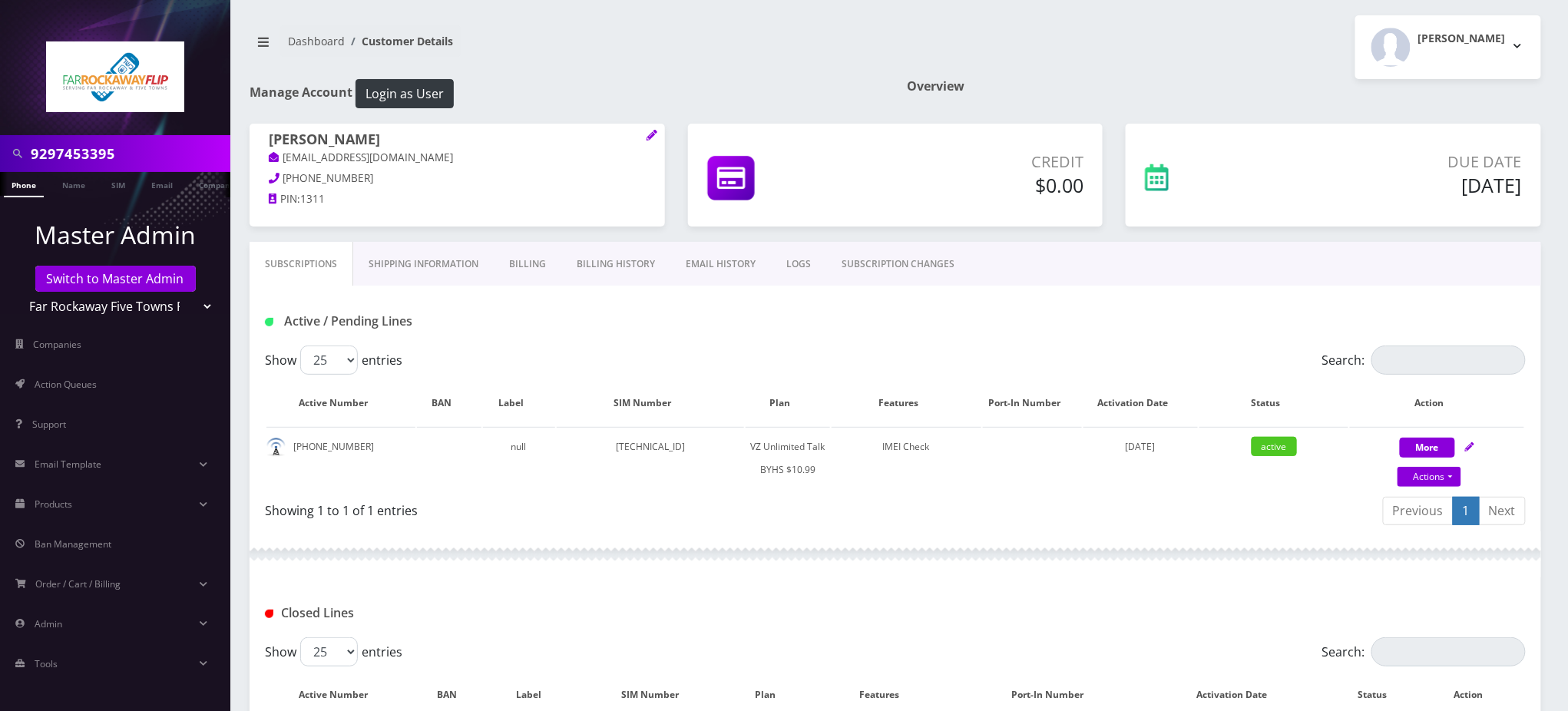
click at [797, 319] on div "Active / Pending Lines" at bounding box center [895, 321] width 1284 height 25
click at [92, 158] on input "9297453395" at bounding box center [128, 154] width 196 height 30
click at [91, 153] on input "9297453395" at bounding box center [128, 154] width 196 height 30
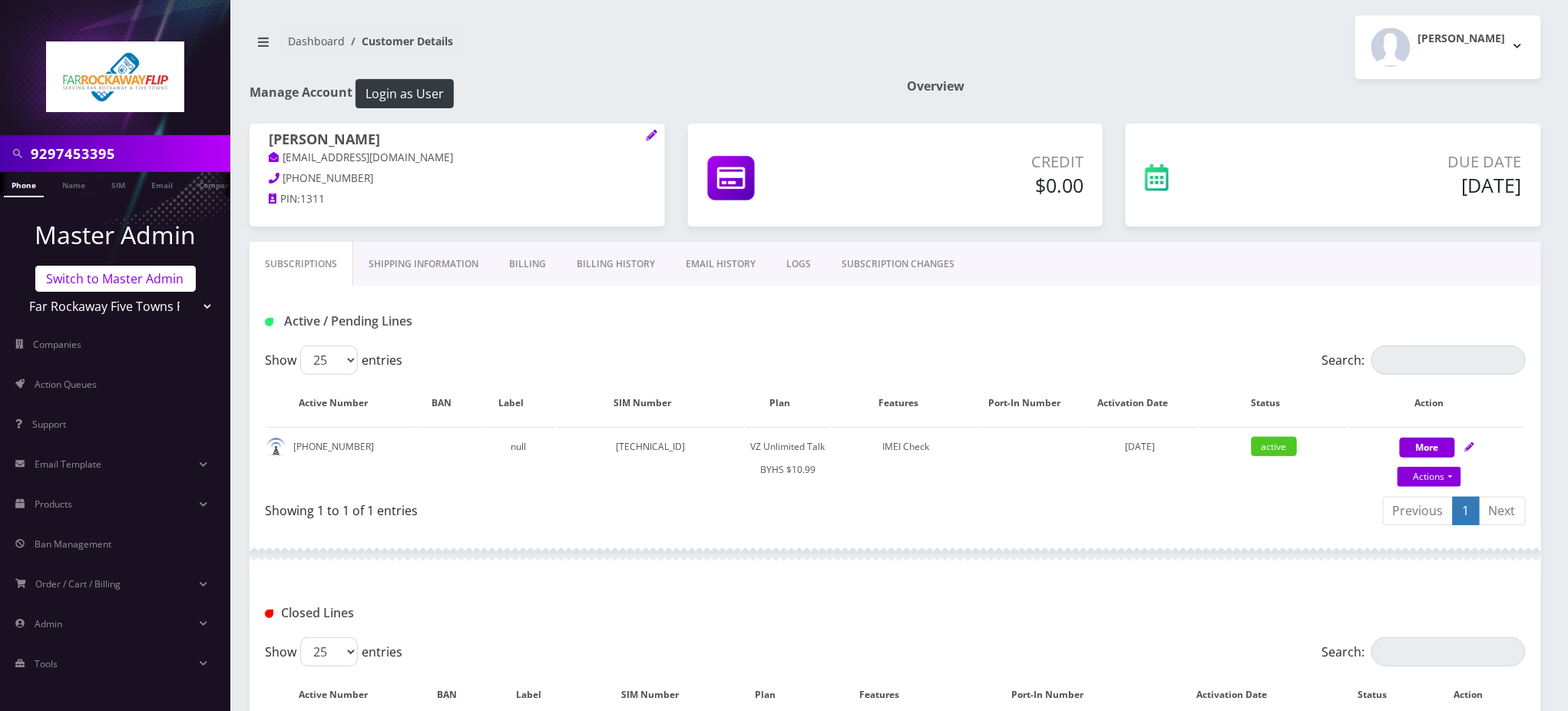
click at [93, 275] on link "Switch to Master Admin" at bounding box center [116, 278] width 160 height 26
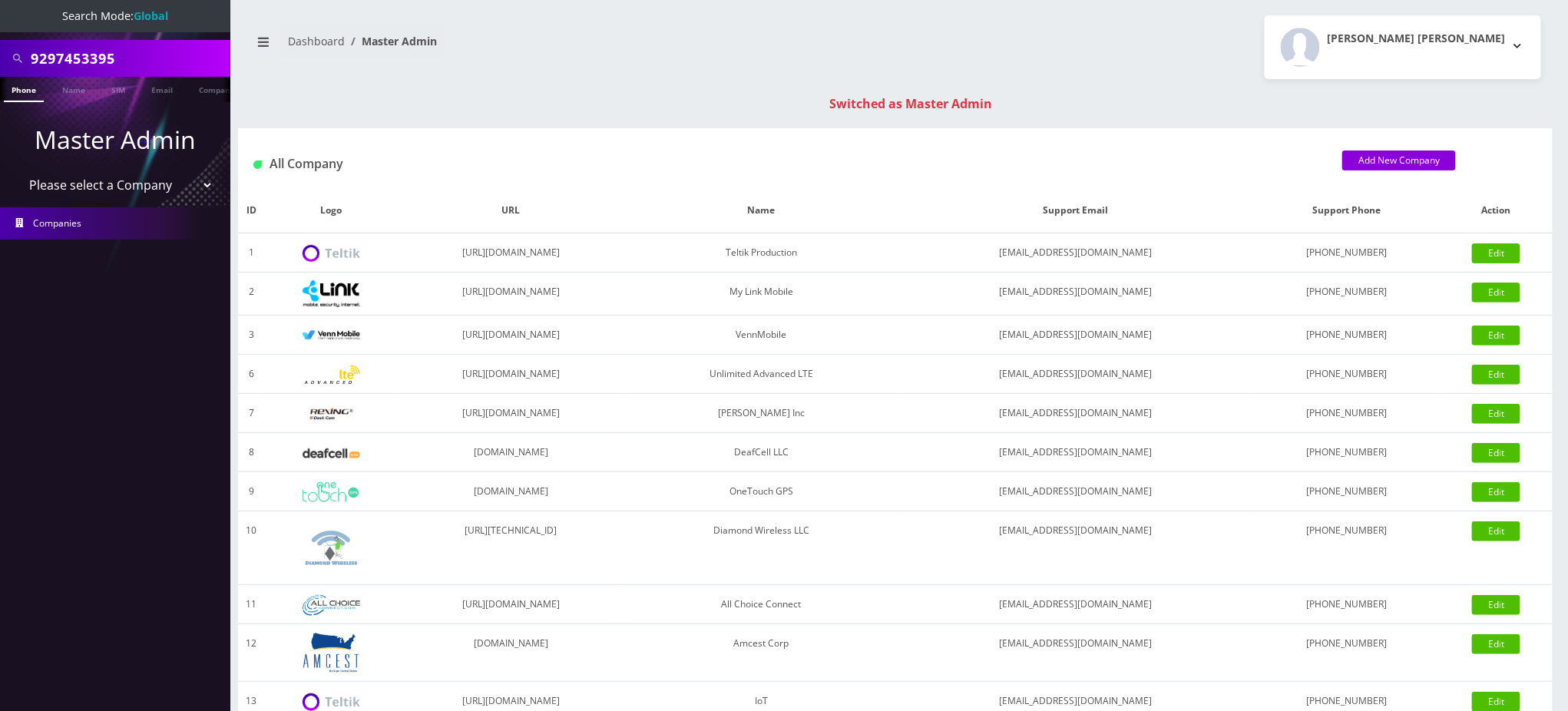
drag, startPoint x: 135, startPoint y: 60, endPoint x: 0, endPoint y: 60, distance: 135.0
click at [0, 57] on div "9297453395" at bounding box center [115, 58] width 231 height 37
paste input "1"
type input "9292148175"
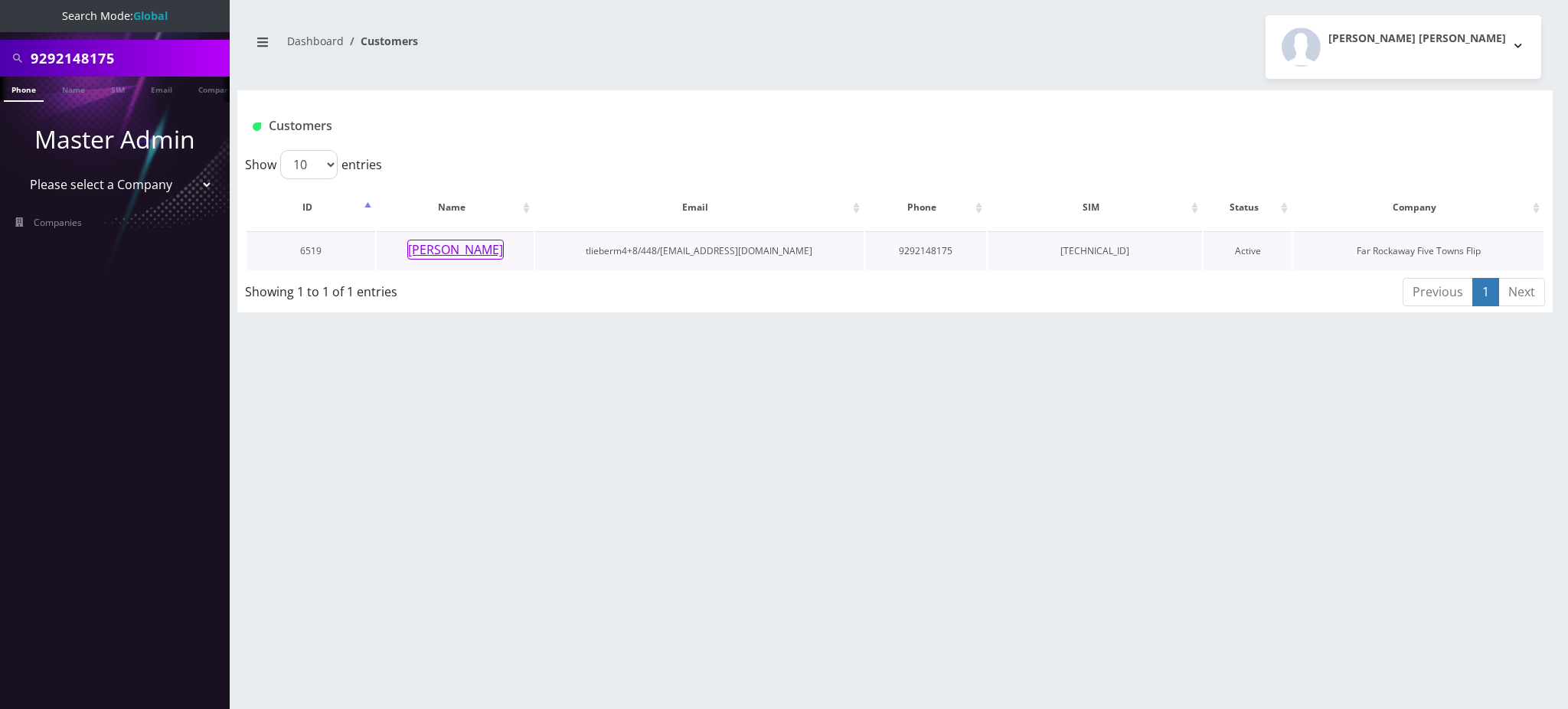
click at [469, 246] on button "yachi spitzer" at bounding box center [455, 249] width 96 height 20
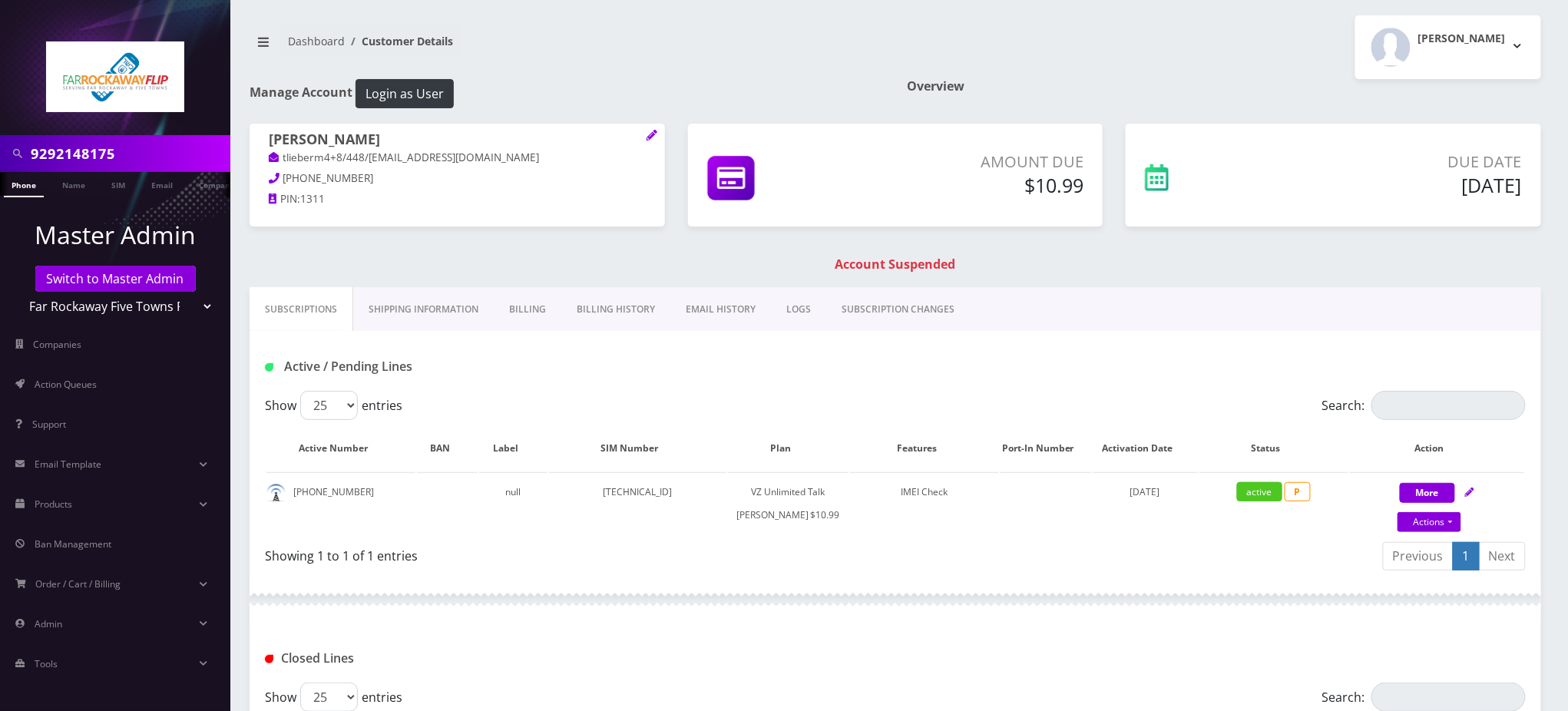
click at [526, 311] on link "Billing" at bounding box center [528, 309] width 68 height 44
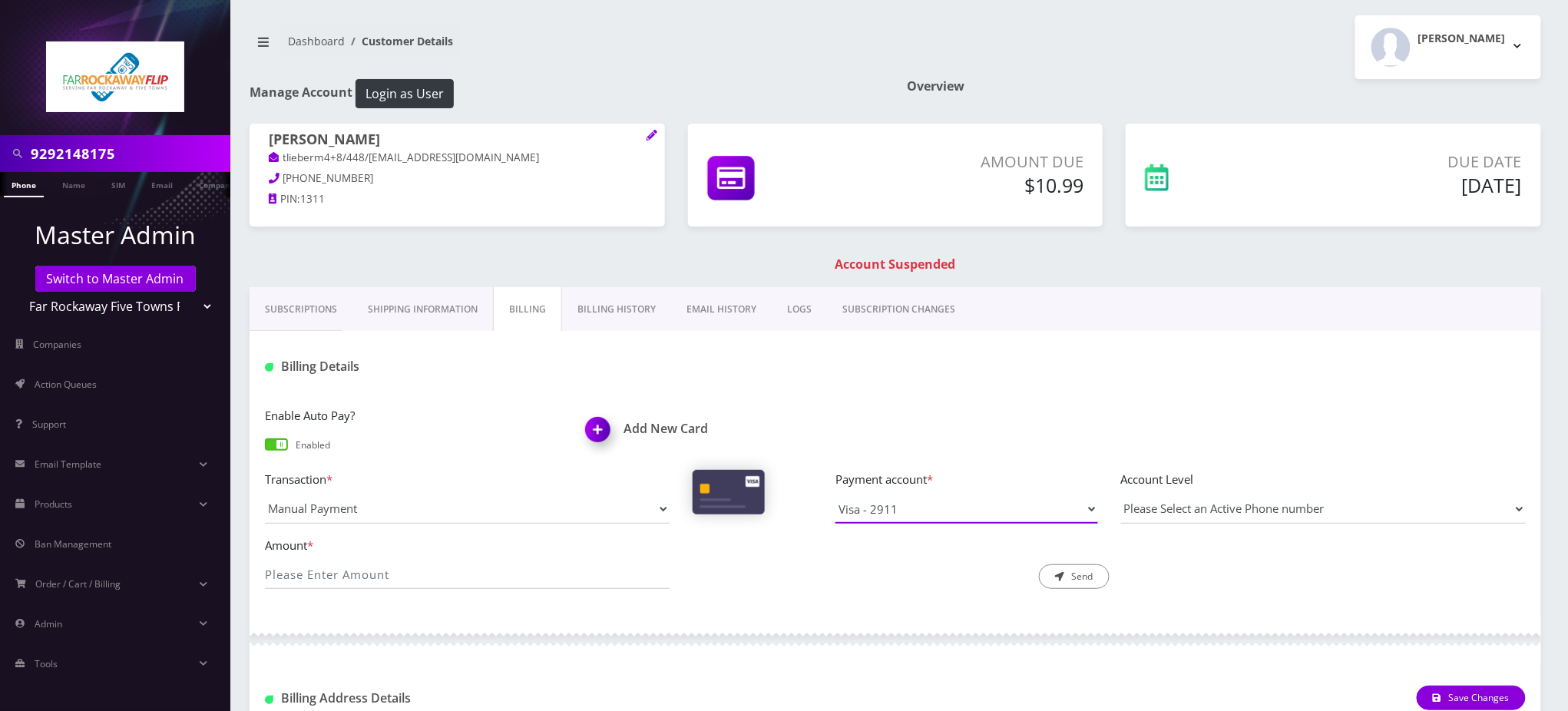
click at [933, 513] on select "Visa - 2911" at bounding box center [967, 509] width 263 height 30
click at [895, 428] on div "Add New Card" at bounding box center [734, 432] width 321 height 51
click at [402, 584] on input "Amount *" at bounding box center [467, 574] width 405 height 30
type input "10.99"
click at [828, 406] on div "Add New Card" at bounding box center [734, 432] width 321 height 51
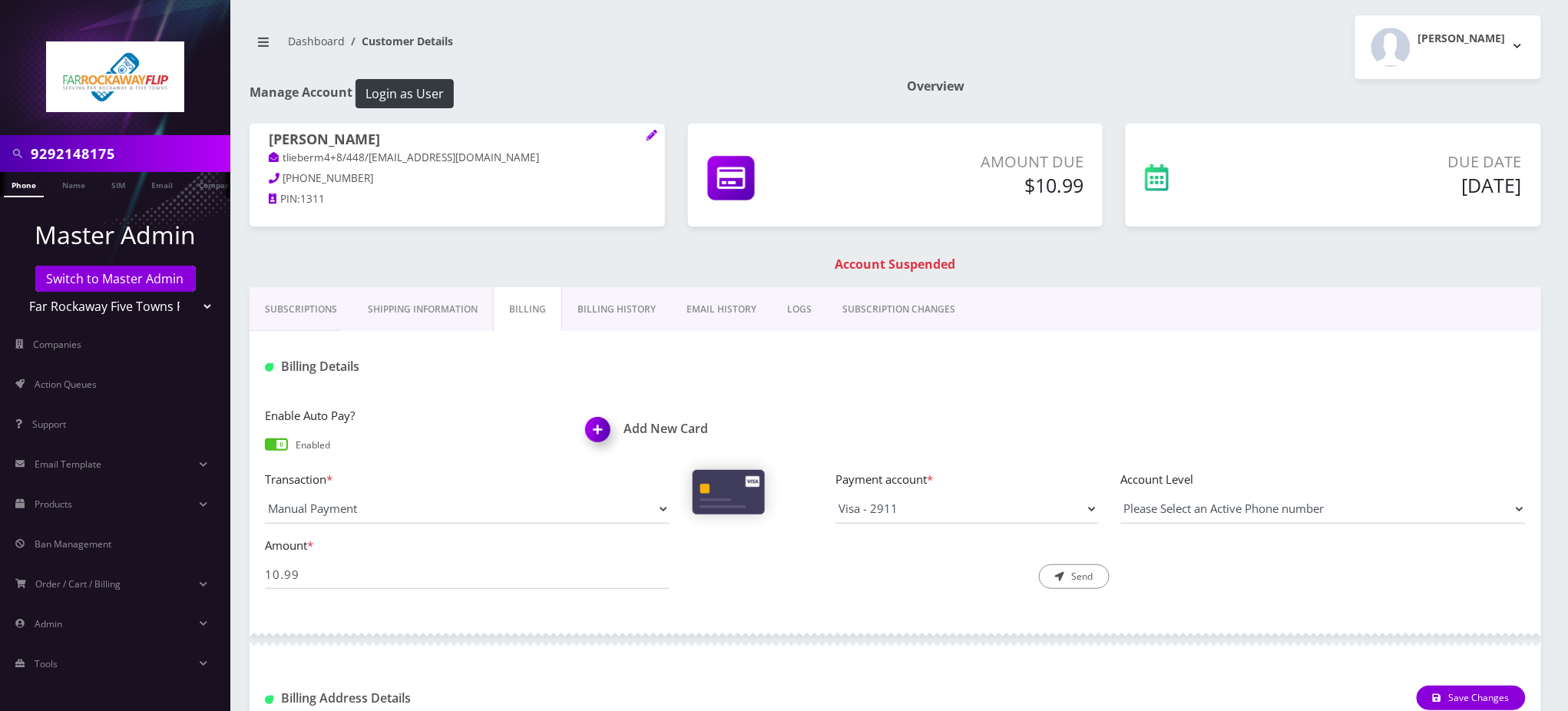
click at [790, 374] on div at bounding box center [1109, 366] width 856 height 25
click at [657, 426] on h1 "Add New Card" at bounding box center [734, 429] width 298 height 15
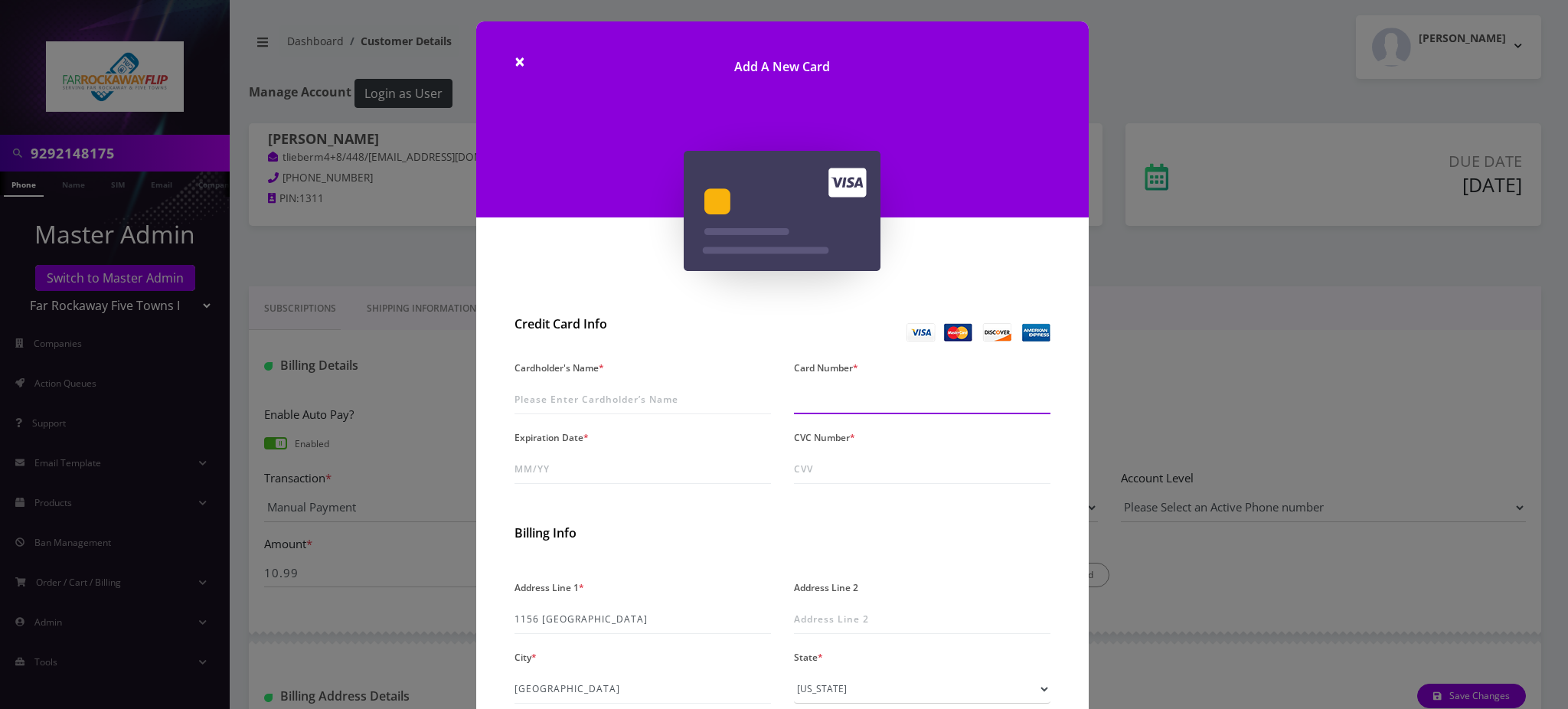
click at [859, 393] on input "Card Number *" at bounding box center [922, 400] width 257 height 30
type input "4563 3100 3473 2911"
type input "10/30"
type input "903"
click at [568, 397] on input "Cardholder's Name *" at bounding box center [643, 400] width 257 height 30
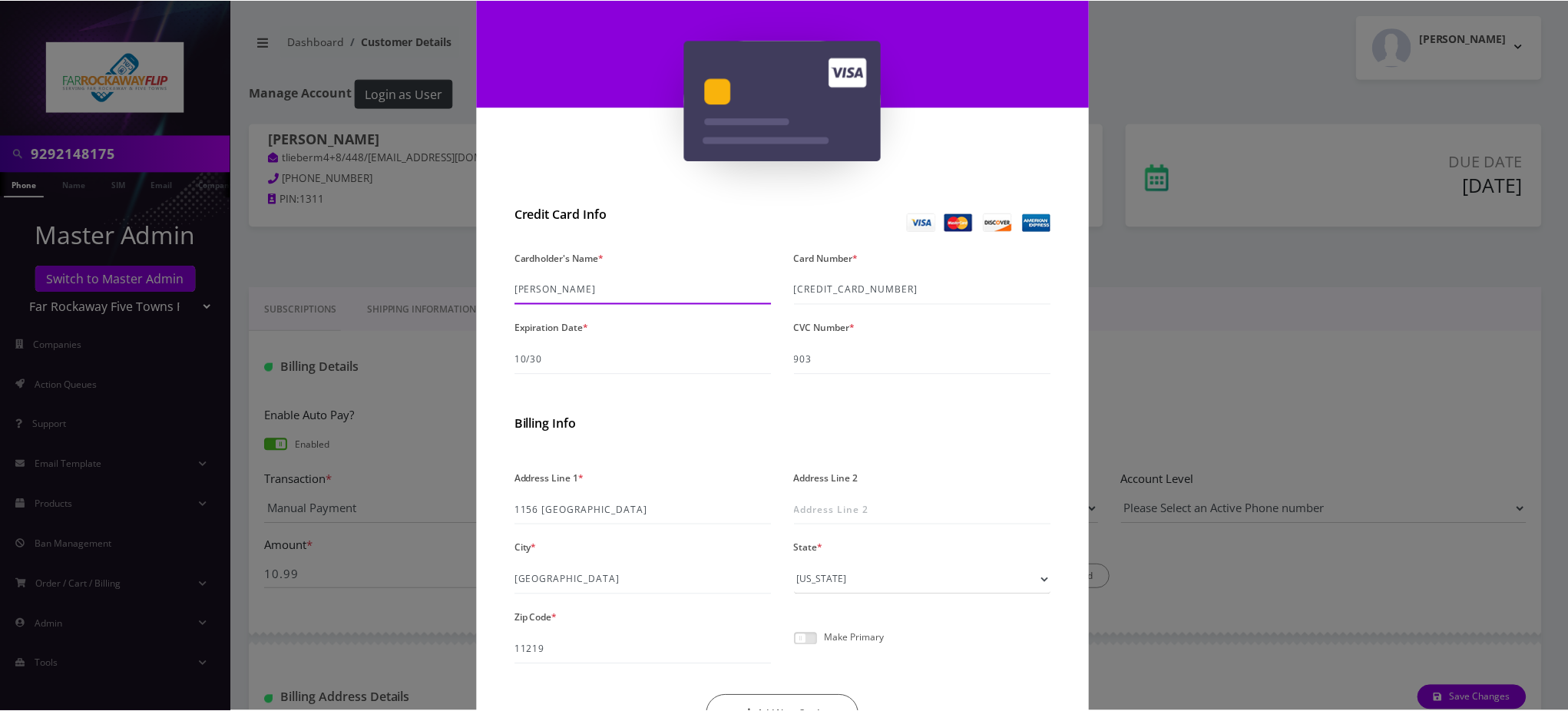
scroll to position [205, 0]
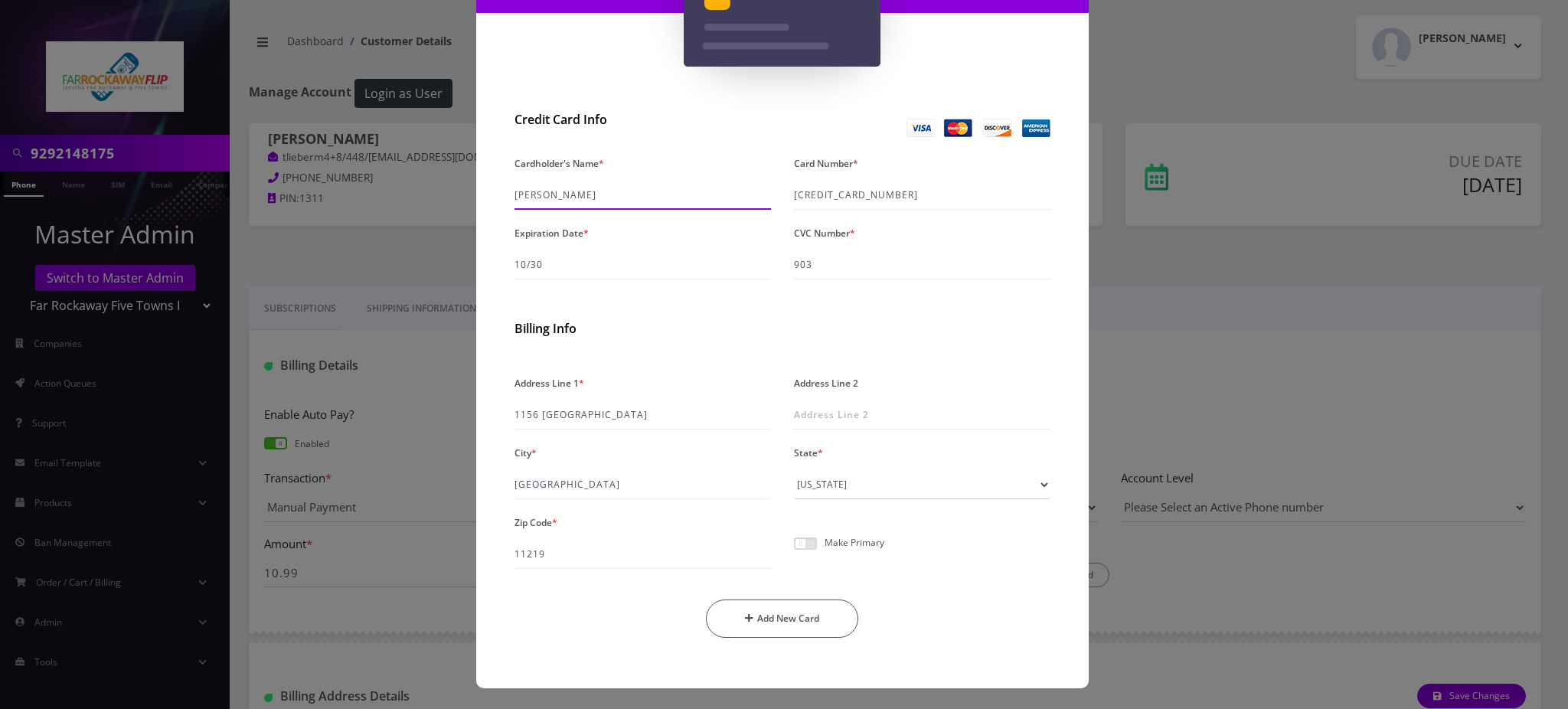
type input "Laszlo Spitzer"
click at [803, 541] on span at bounding box center [805, 544] width 23 height 12
click at [794, 552] on input "checkbox" at bounding box center [794, 552] width 0 height 0
click at [787, 620] on button "Add New Card" at bounding box center [782, 619] width 153 height 38
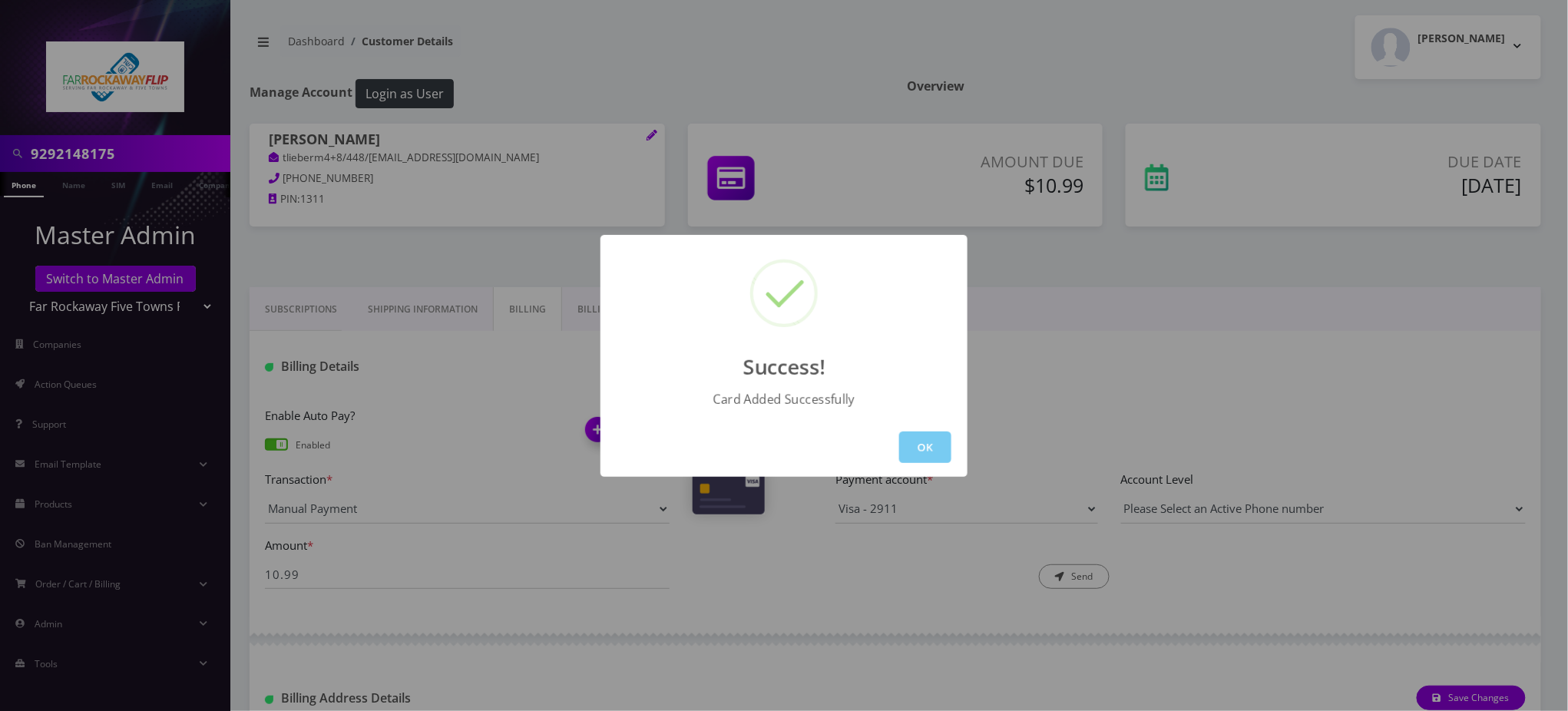
click at [918, 453] on button "OK" at bounding box center [926, 447] width 52 height 31
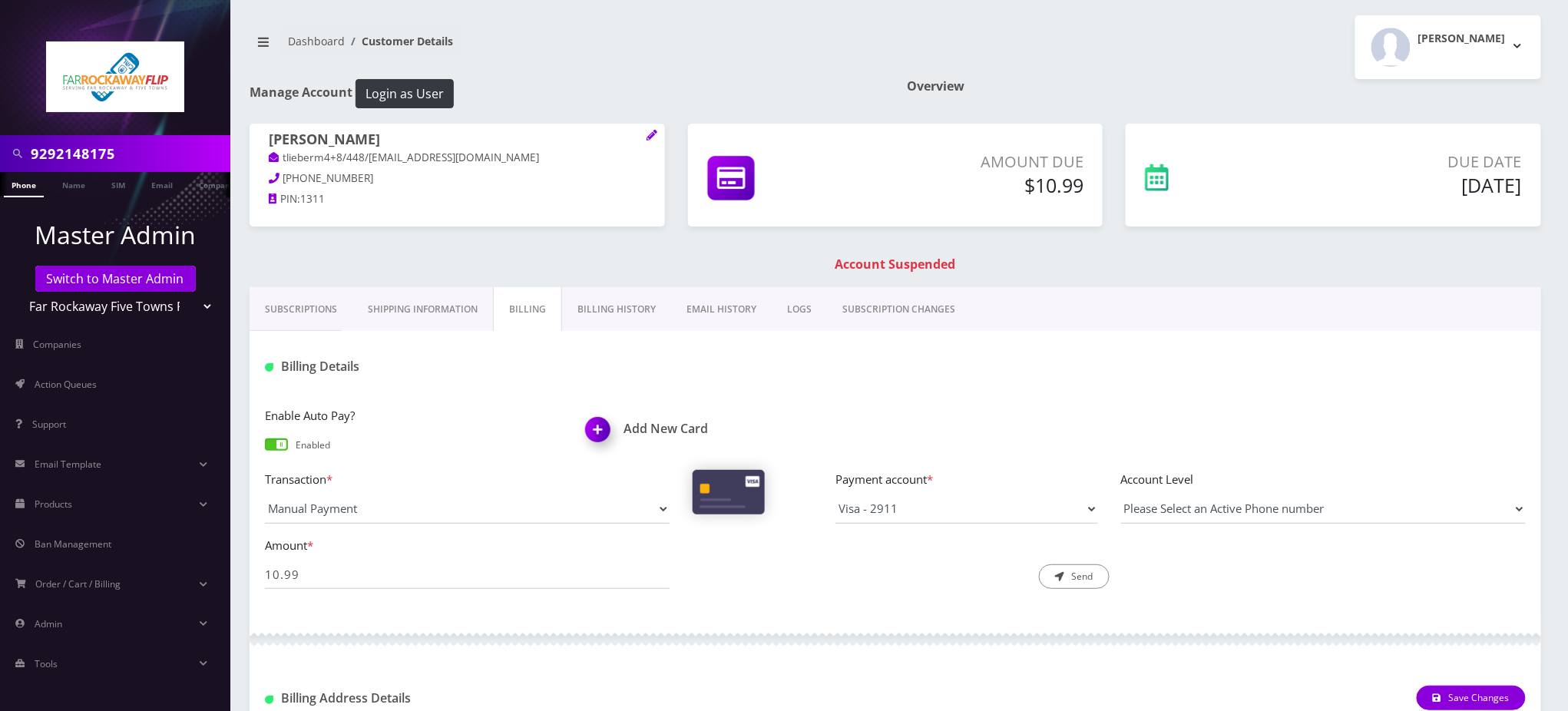
click at [27, 186] on link "Phone" at bounding box center [23, 184] width 40 height 25
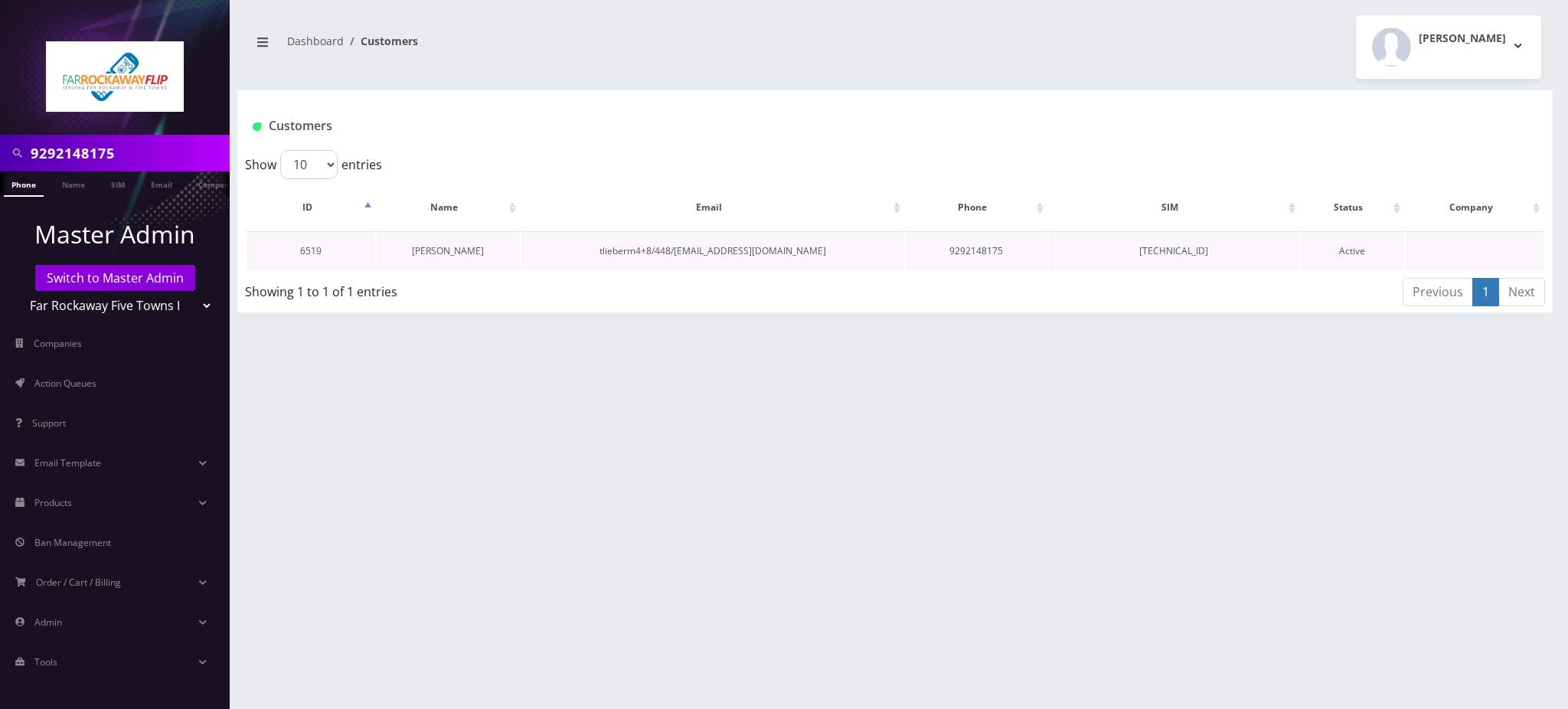
click at [448, 253] on link "yachi spitzer" at bounding box center [448, 251] width 72 height 13
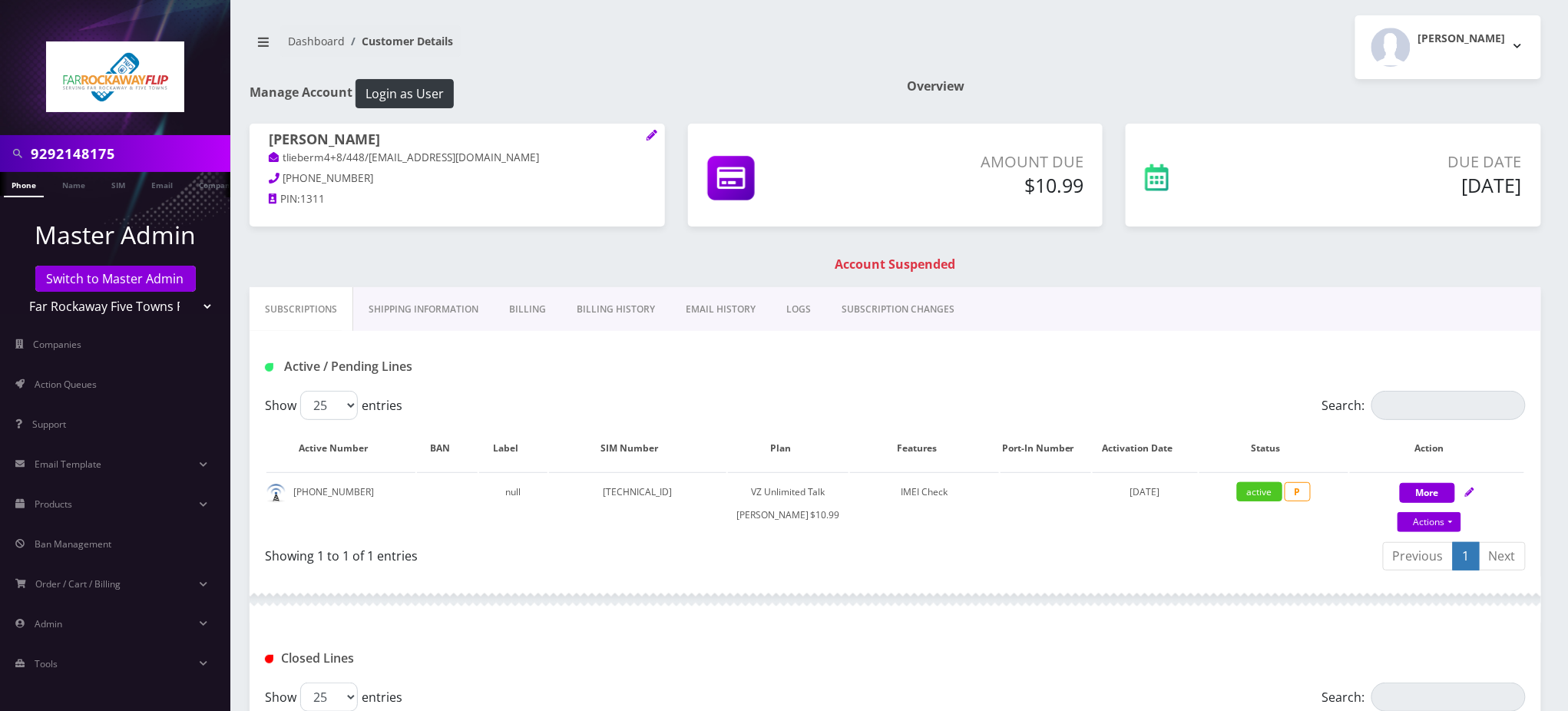
click at [547, 263] on h1 "Account Suspended" at bounding box center [895, 265] width 1284 height 15
click at [664, 374] on h1 "Active / Pending Lines" at bounding box center [467, 366] width 405 height 15
click at [809, 348] on div "Active / Pending Lines" at bounding box center [895, 360] width 1292 height 60
click at [535, 305] on link "Billing" at bounding box center [528, 309] width 68 height 44
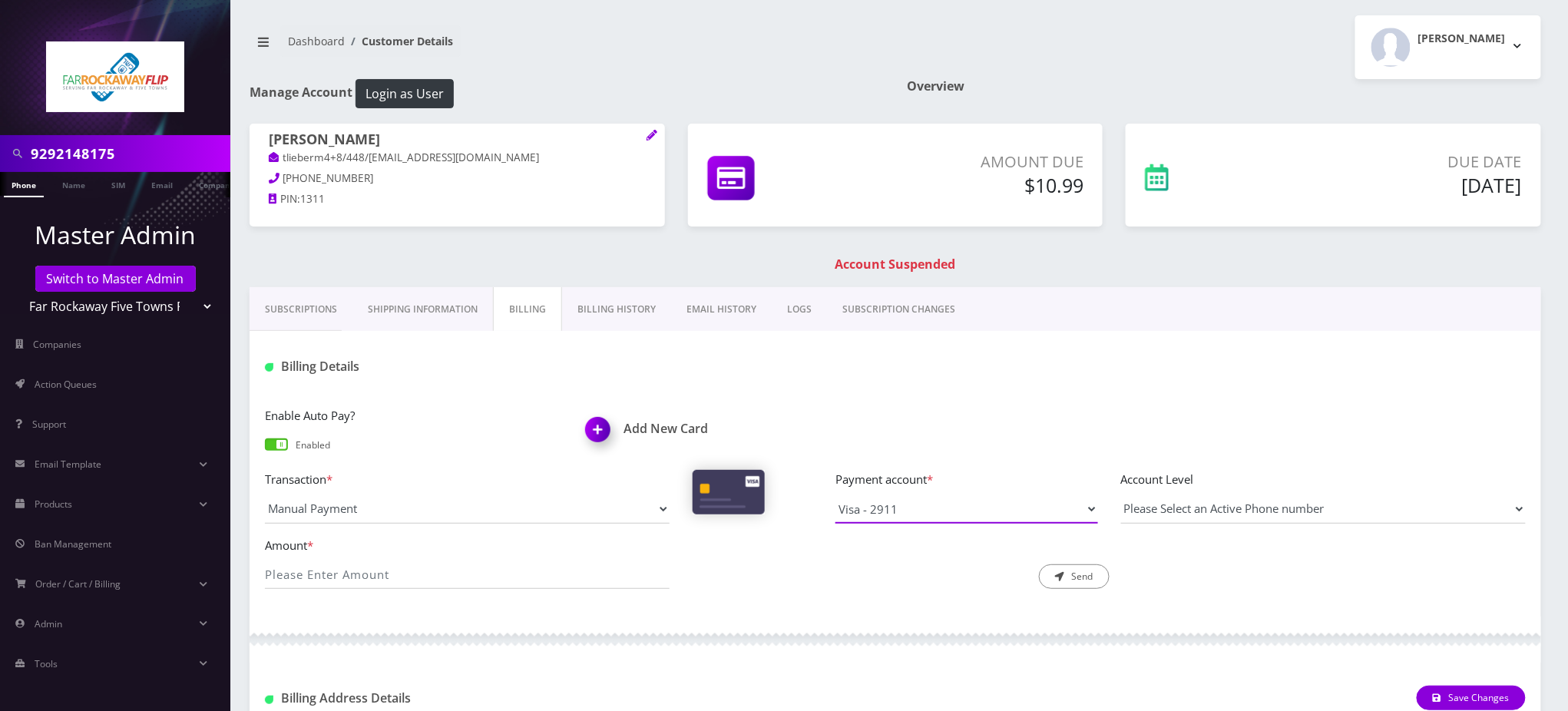
click at [887, 513] on select "Visa - 2911 Visa - 2911" at bounding box center [967, 509] width 263 height 30
click at [384, 571] on input "Amount *" at bounding box center [467, 574] width 405 height 30
type input "10.99"
click at [763, 588] on div "Description * Send" at bounding box center [895, 563] width 428 height 54
click at [1077, 582] on button "Send" at bounding box center [1074, 577] width 70 height 24
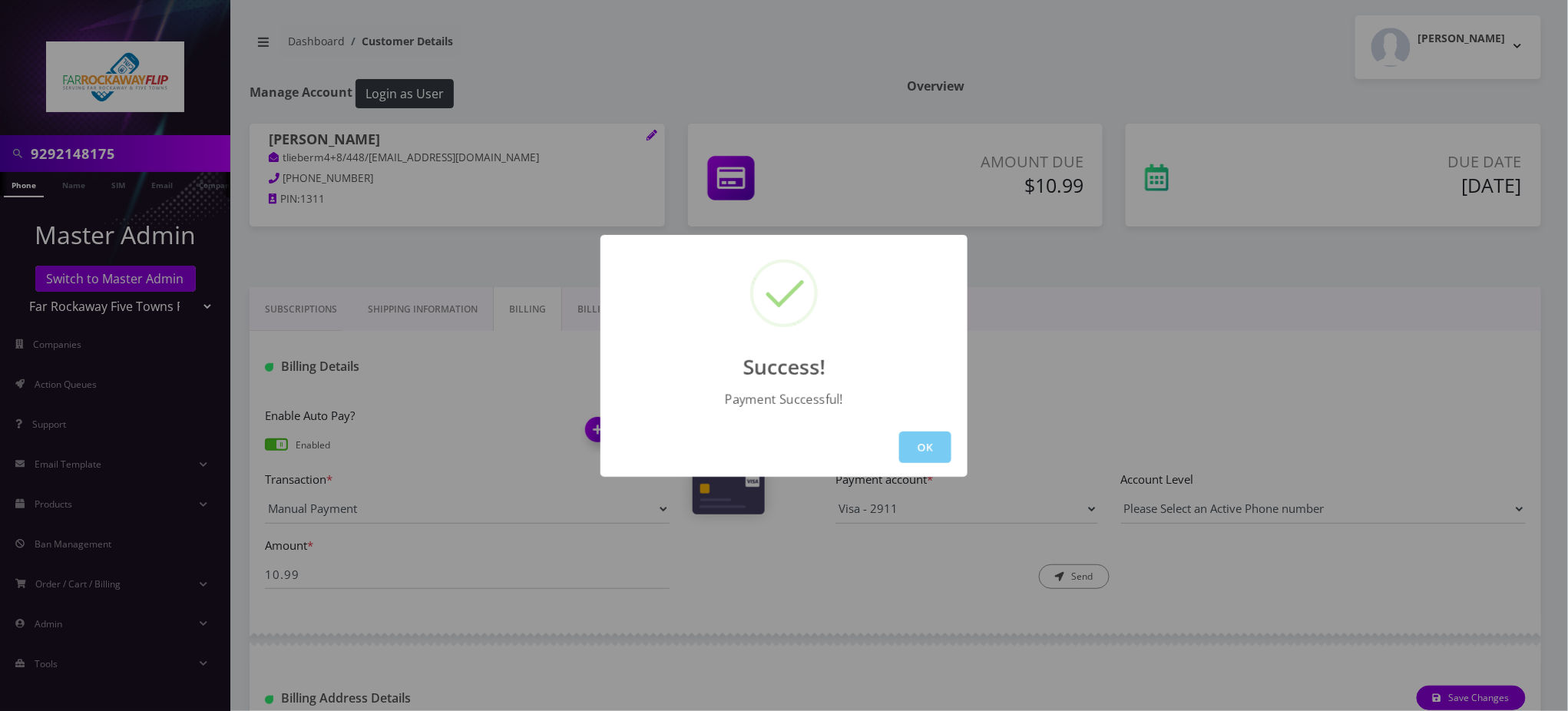
click at [924, 453] on button "OK" at bounding box center [926, 447] width 52 height 31
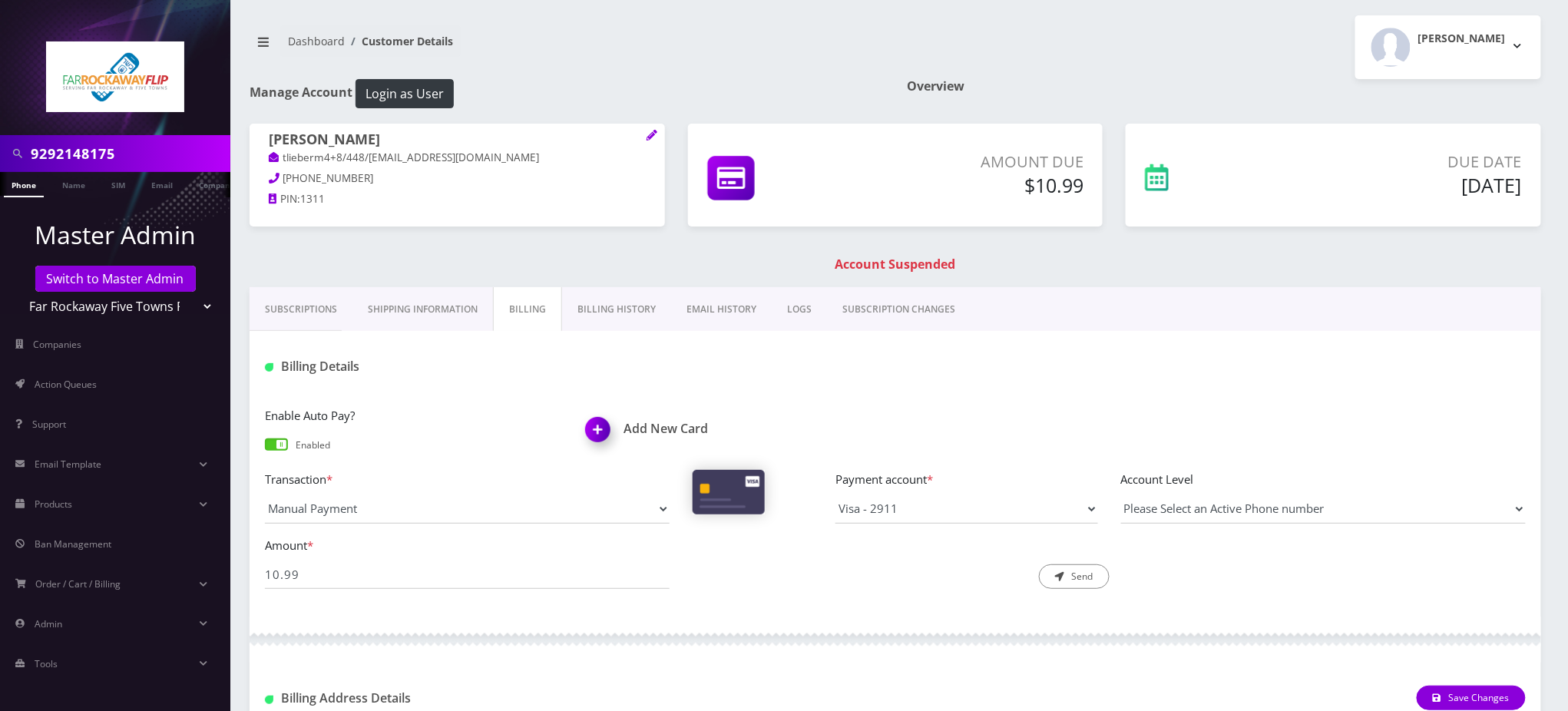
click at [21, 188] on link "Phone" at bounding box center [23, 184] width 40 height 25
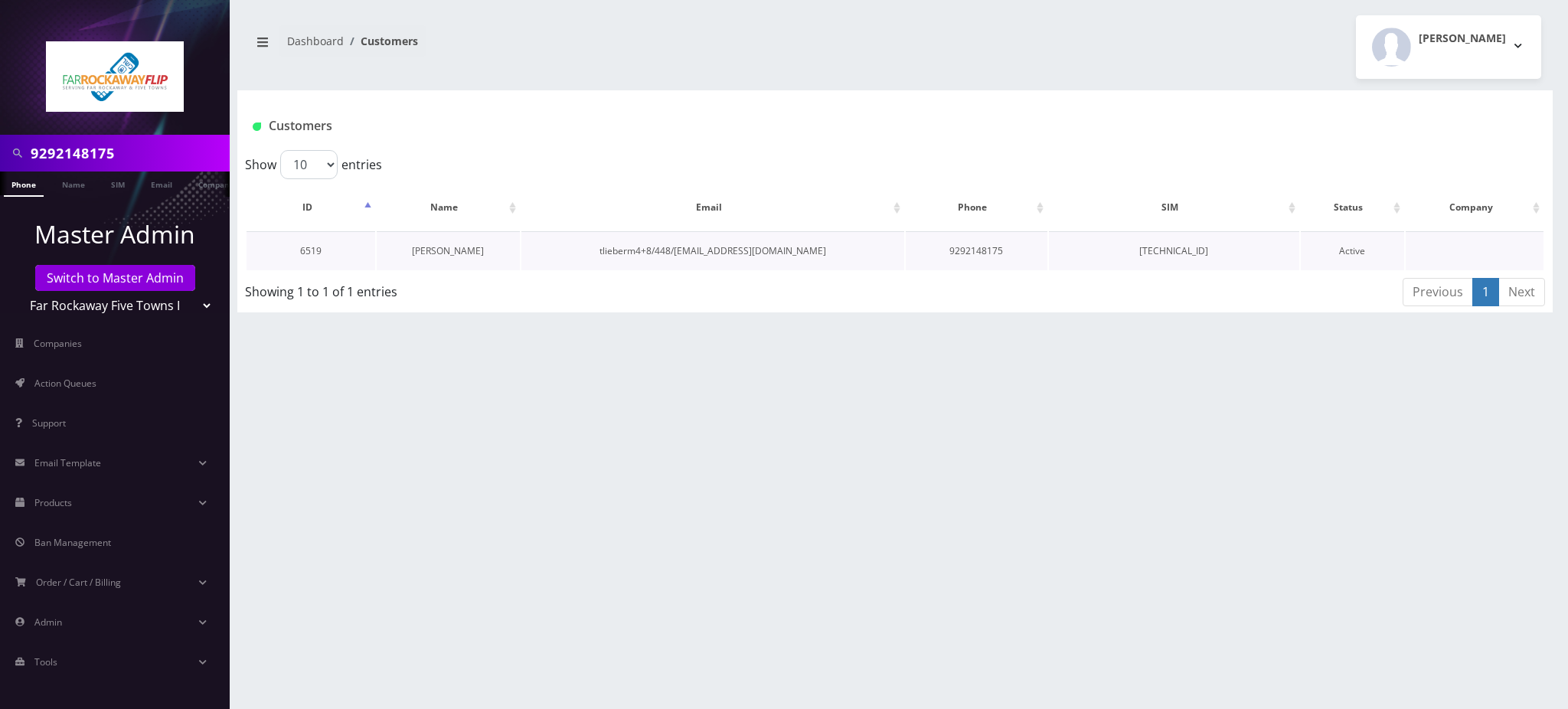
click at [454, 249] on link "[PERSON_NAME]" at bounding box center [448, 251] width 72 height 13
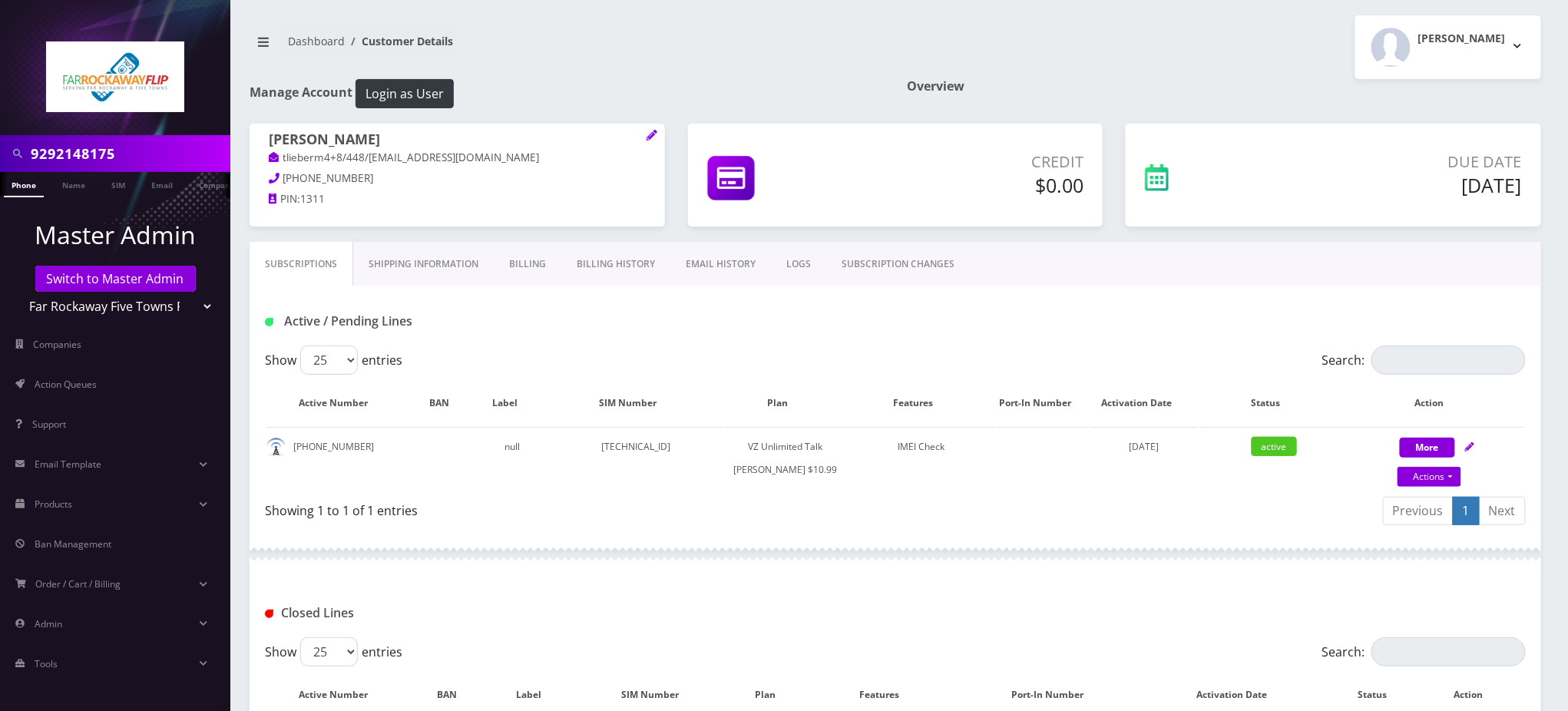
drag, startPoint x: 151, startPoint y: 149, endPoint x: 0, endPoint y: 151, distance: 151.0
click at [0, 151] on div "9292148175" at bounding box center [115, 153] width 231 height 37
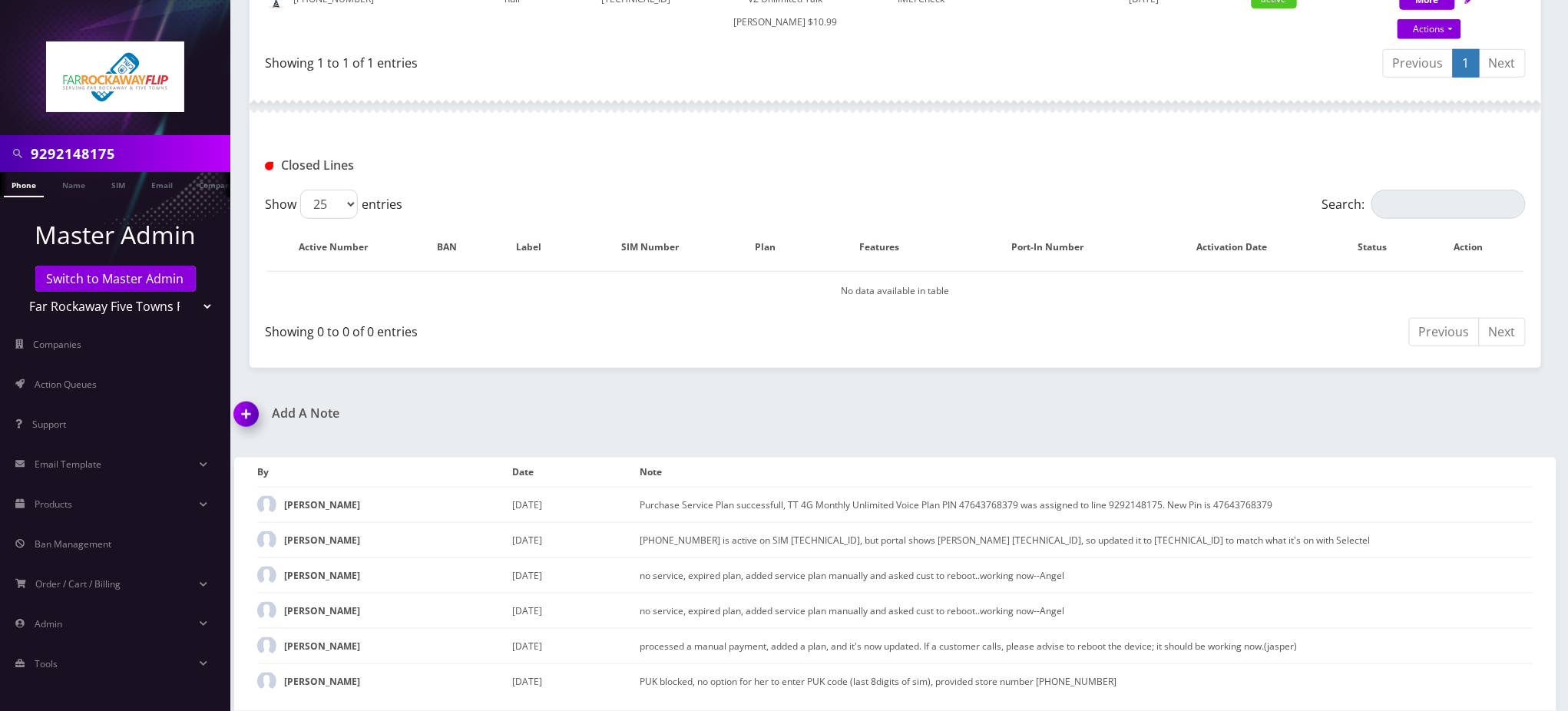
scroll to position [466, 0]
click at [244, 415] on img at bounding box center [249, 419] width 45 height 45
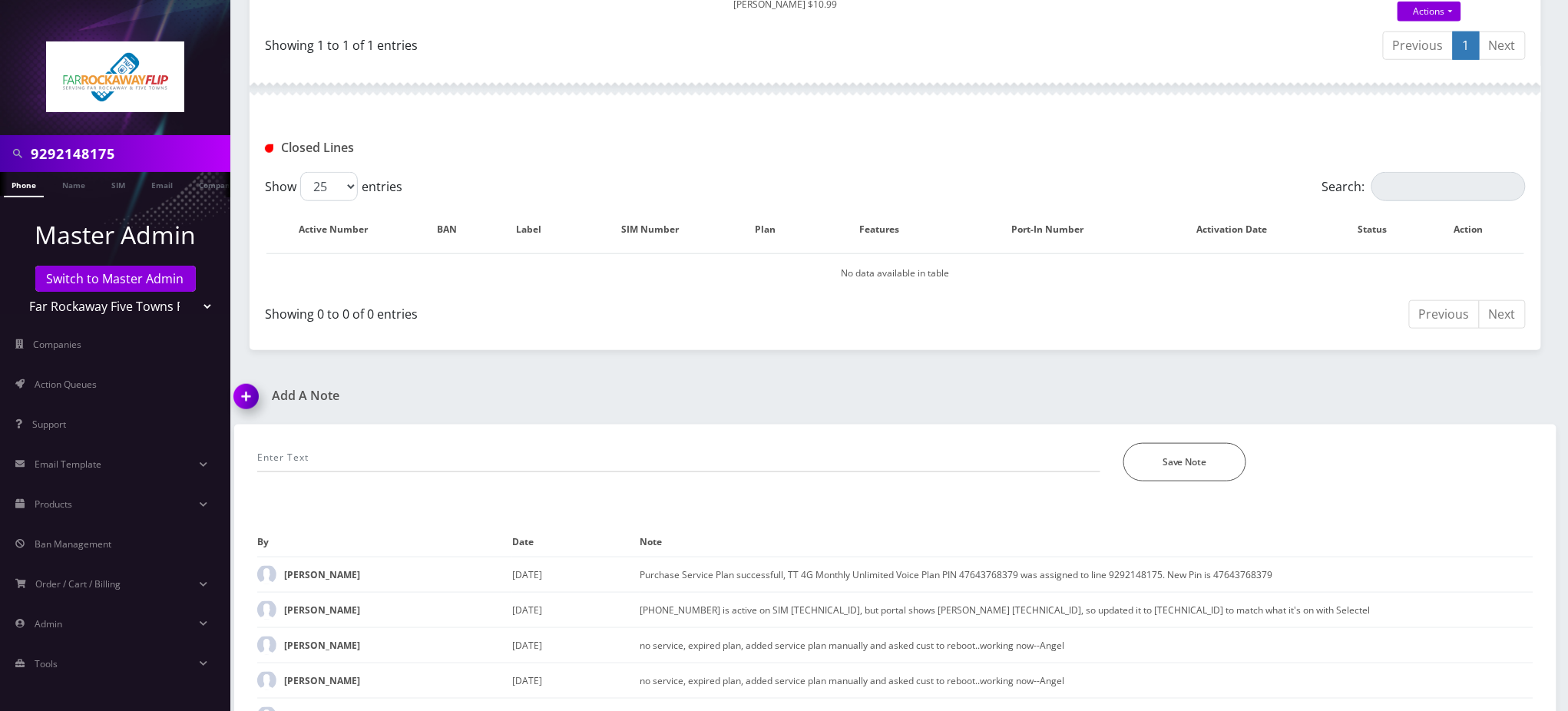
scroll to position [553, 0]
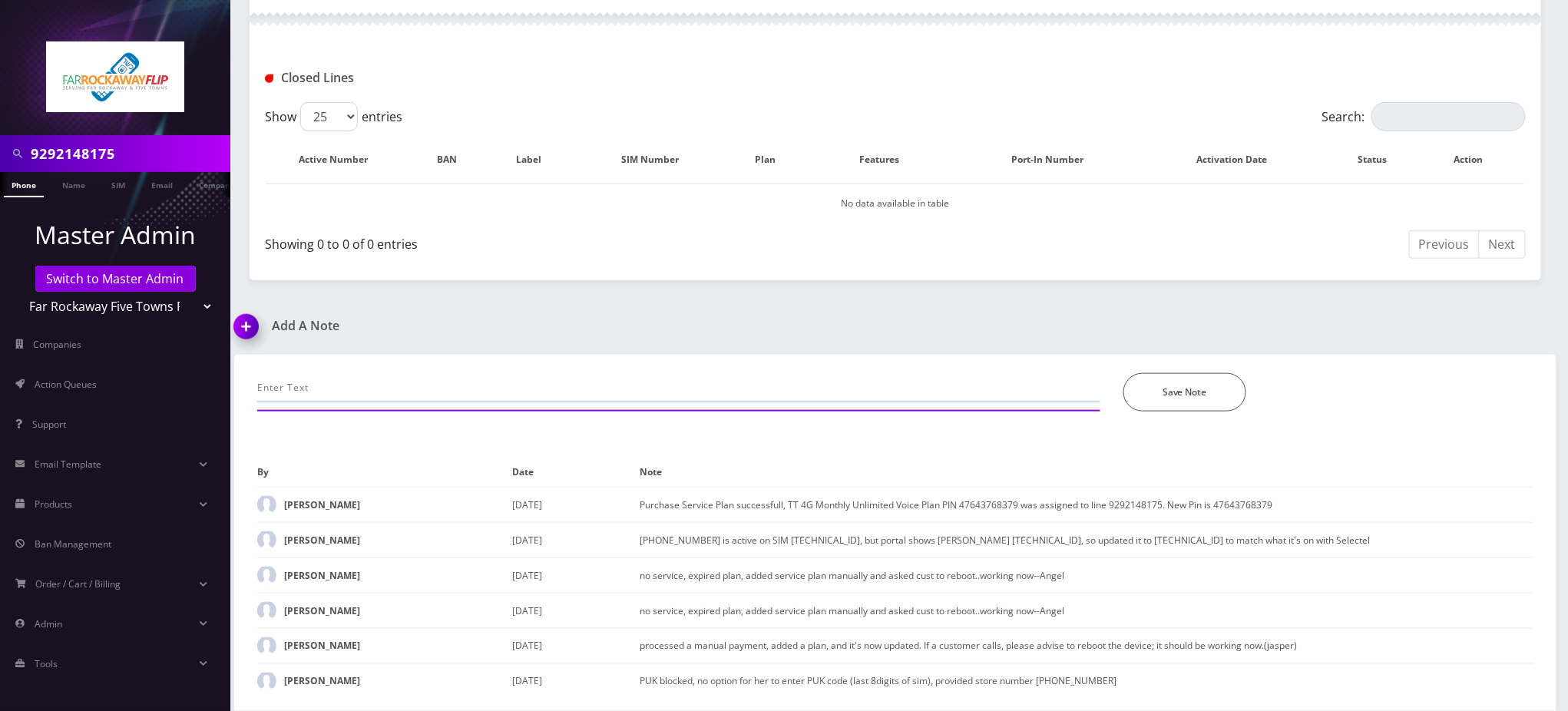
click at [372, 392] on input "text" at bounding box center [679, 388] width 843 height 30
paste input "Purchase Service Plan successfull, TT 4G Monthly Unlimited Voice Plan PIN 47835…"
type input "Purchase Service Plan successfull, TT 4G Monthly Unlimited Voice Plan PIN 47835…"
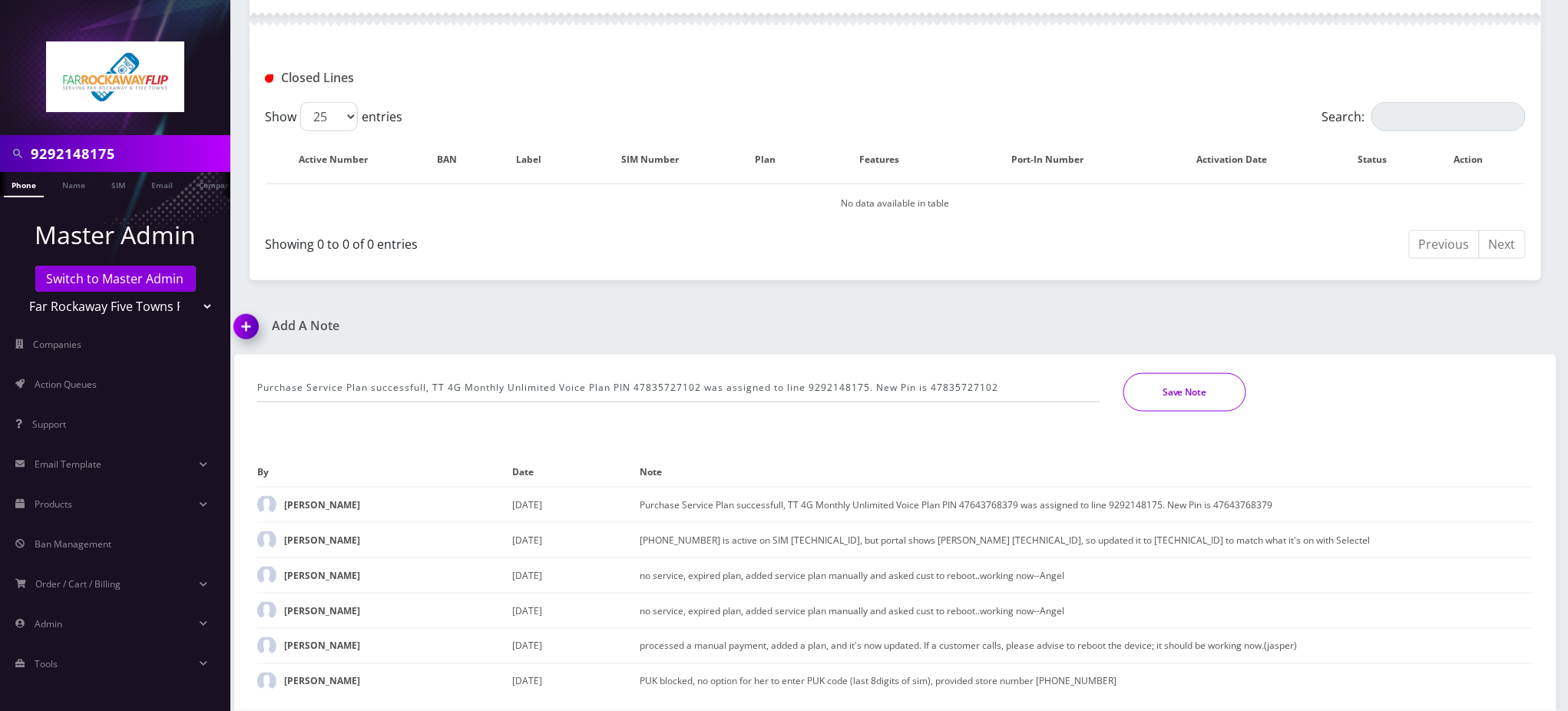
click at [1180, 392] on button "Save Note" at bounding box center [1184, 392] width 123 height 38
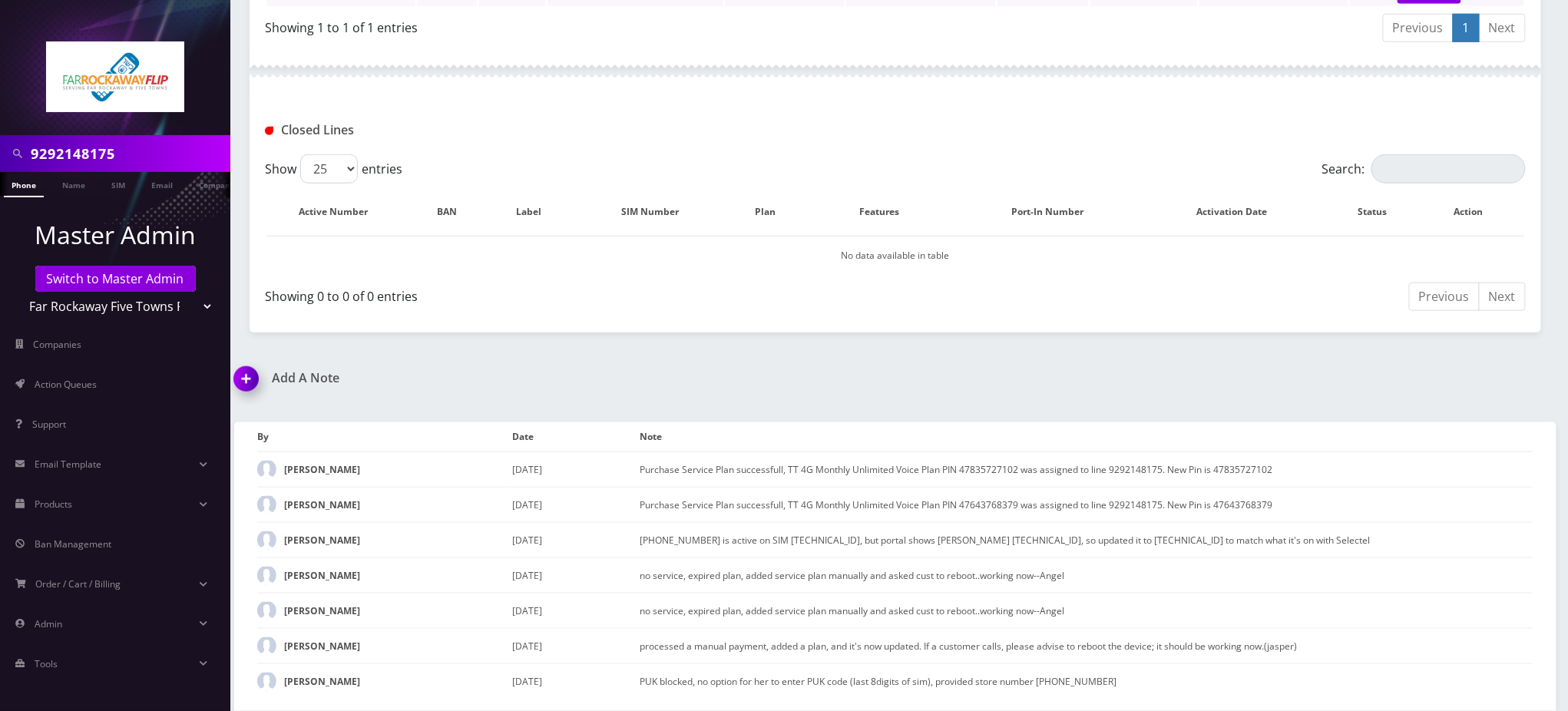
scroll to position [500, 0]
click at [862, 138] on div "Closed Lines" at bounding box center [895, 130] width 1284 height 25
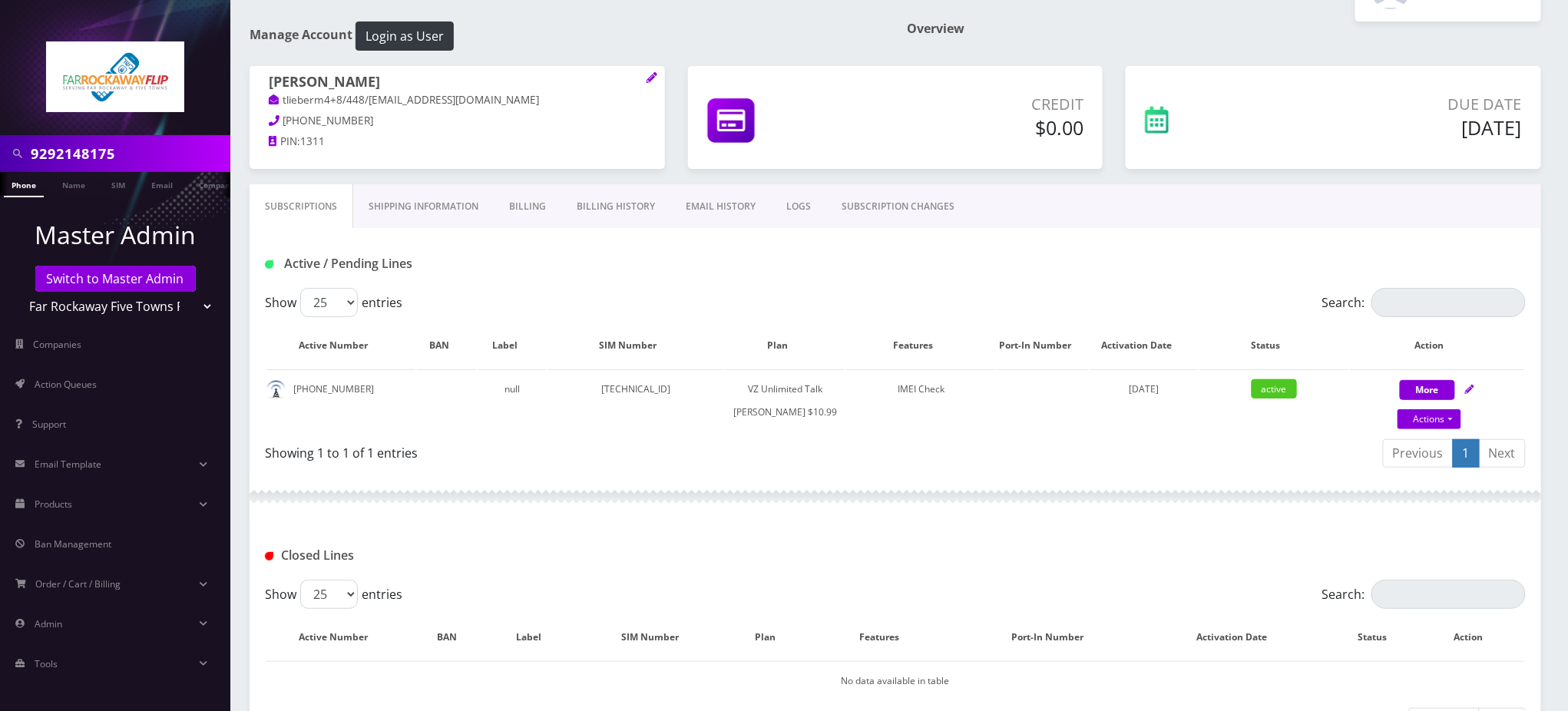
scroll to position [0, 0]
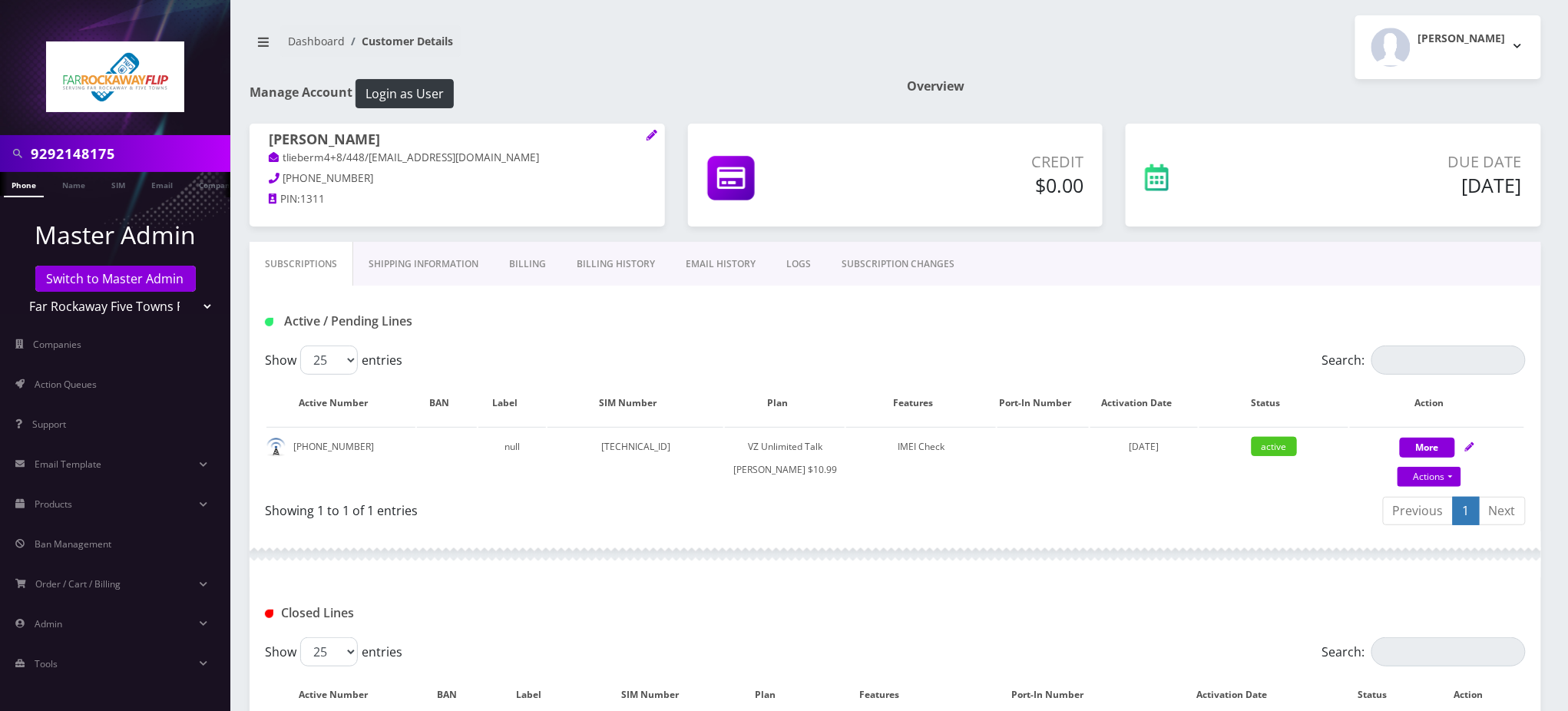
click at [936, 626] on div "Closed Lines" at bounding box center [895, 613] width 1284 height 25
click at [710, 37] on nav "Dashboard Customer Details" at bounding box center [566, 47] width 634 height 44
